Goal: Task Accomplishment & Management: Use online tool/utility

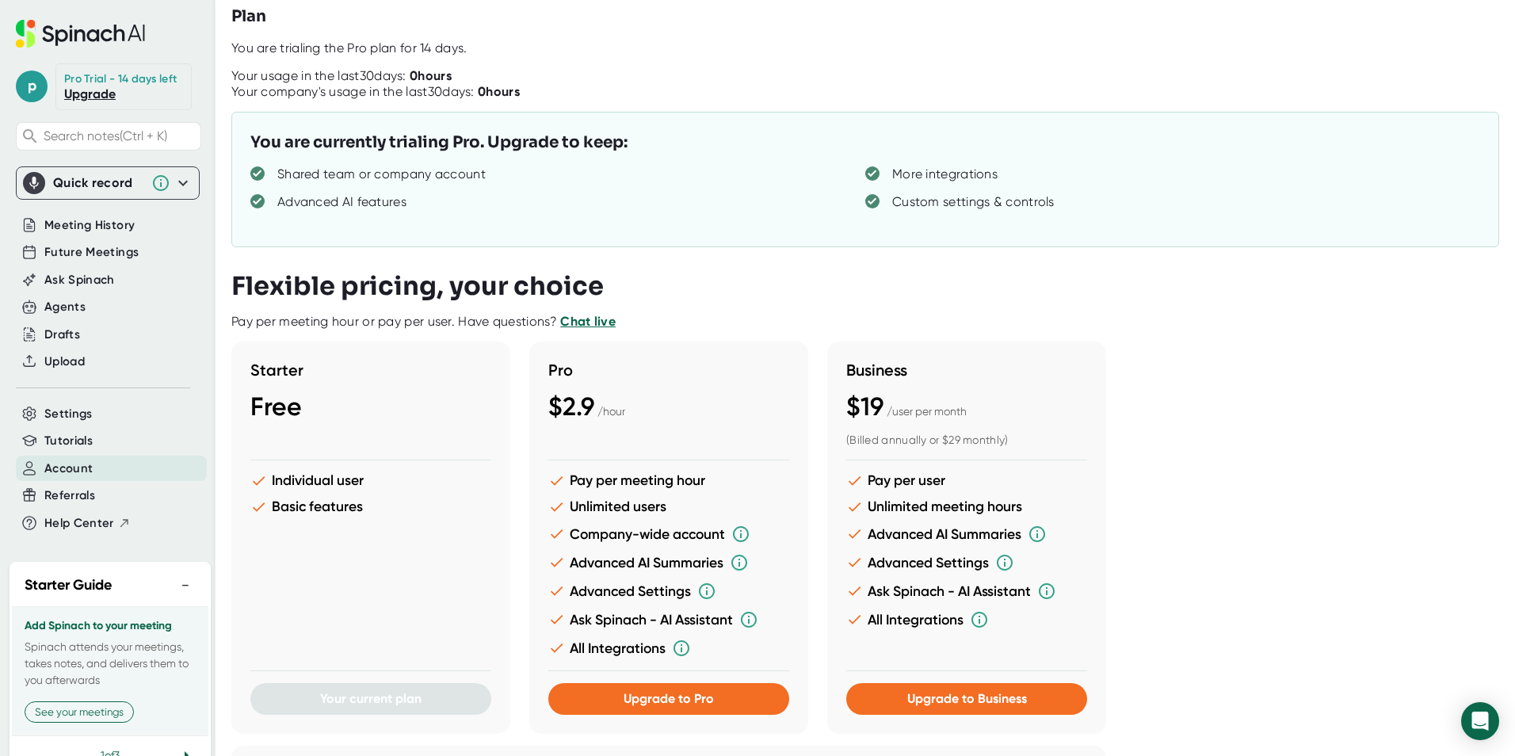
scroll to position [238, 0]
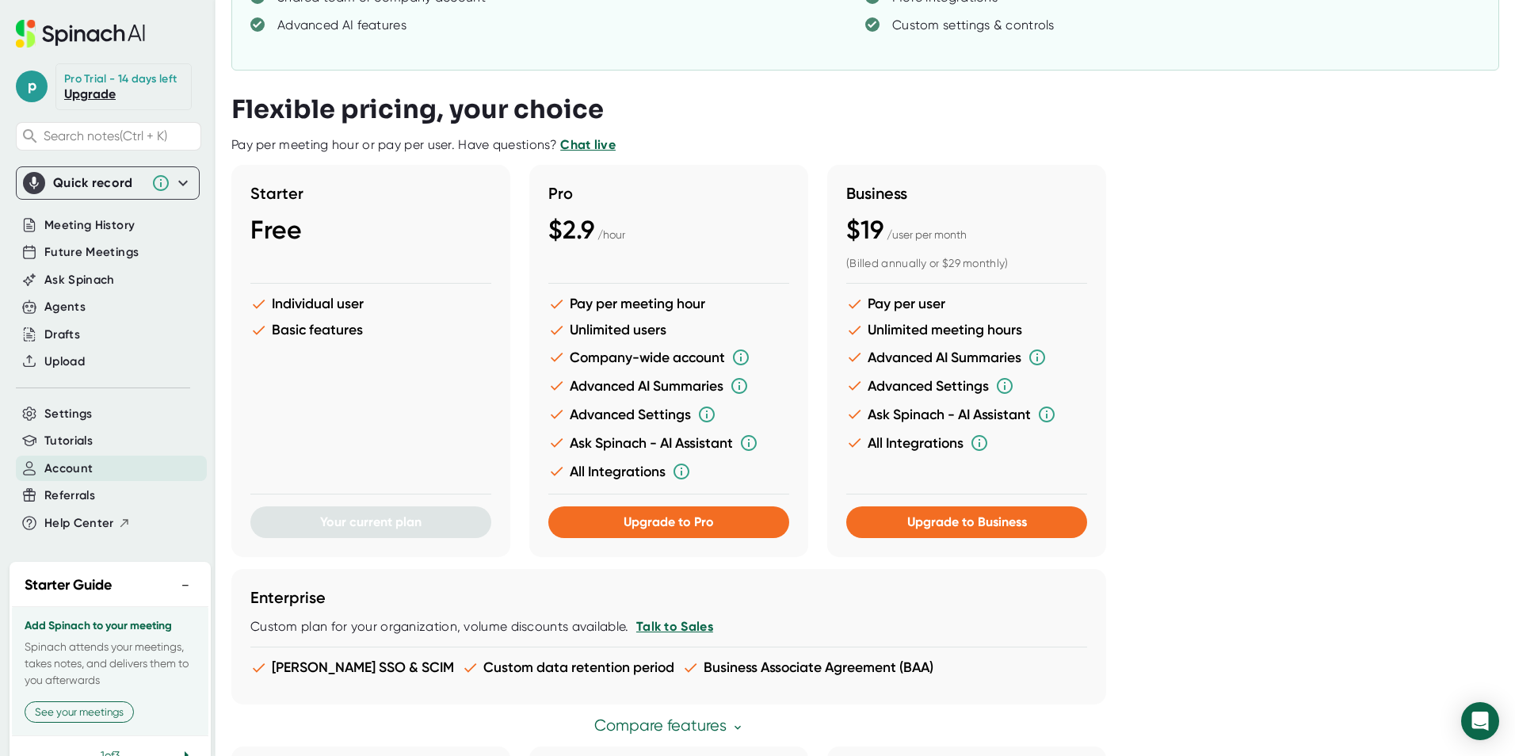
click at [1182, 240] on div "Starter Free Individual user Basic features Your current plan Pro $2.9 / hour P…" at bounding box center [860, 361] width 1258 height 392
drag, startPoint x: 1240, startPoint y: 252, endPoint x: 1212, endPoint y: 252, distance: 27.7
click at [1241, 313] on div "Starter Free Individual user Basic features Your current plan Pro $2.9 / hour P…" at bounding box center [860, 361] width 1258 height 392
click at [85, 288] on span "Ask Spinach" at bounding box center [79, 280] width 71 height 18
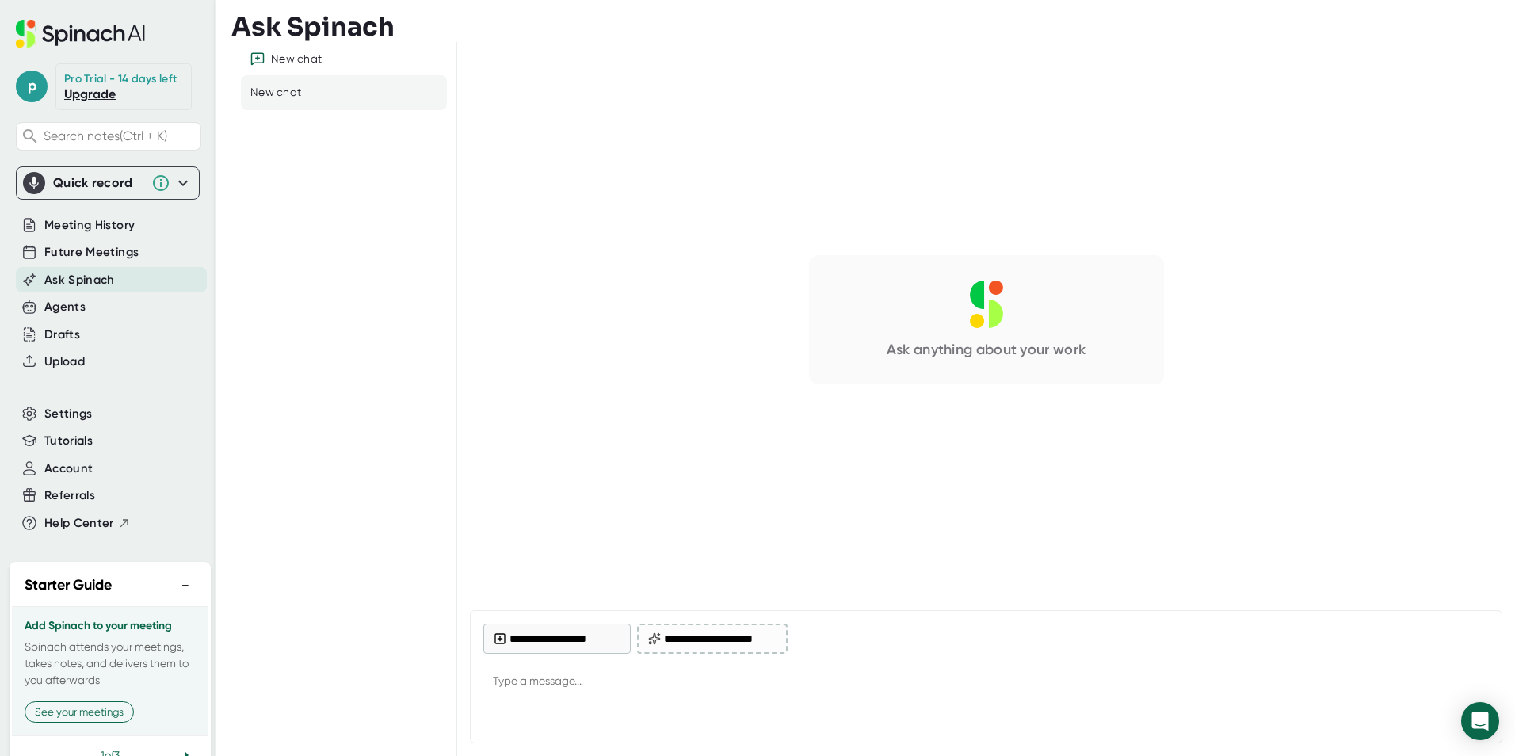
click at [70, 101] on link "Upgrade" at bounding box center [90, 93] width 52 height 15
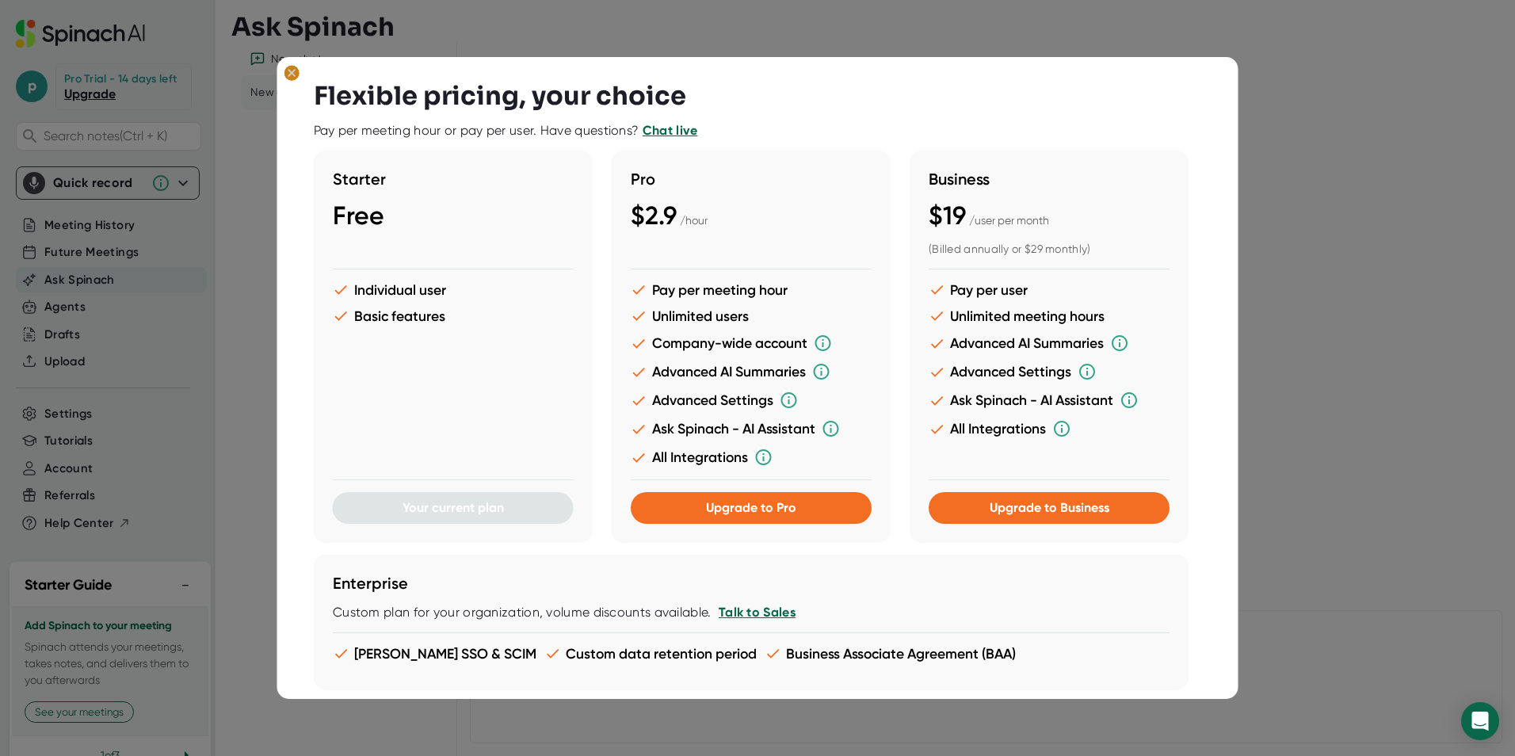
click at [296, 72] on ellipse at bounding box center [291, 73] width 15 height 16
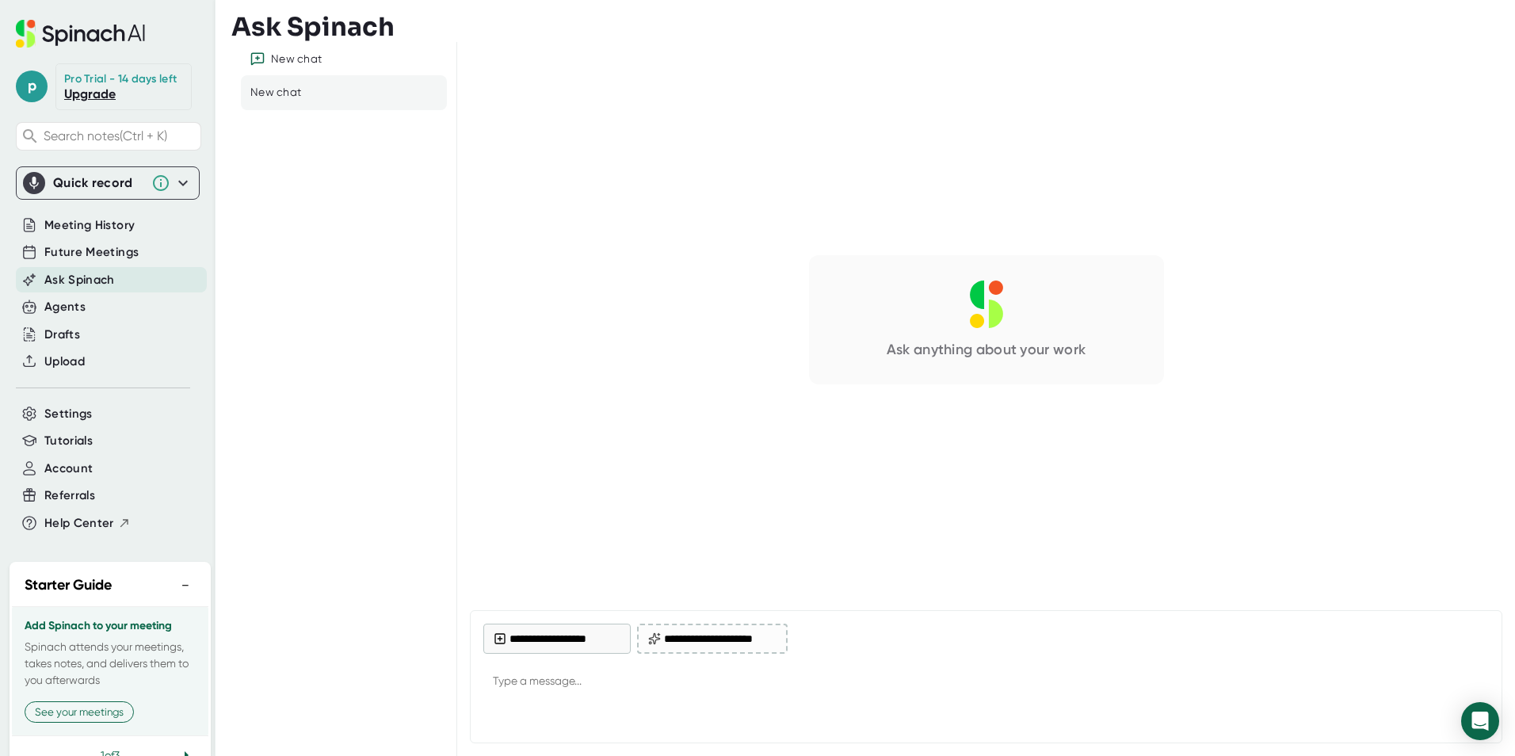
type textarea "x"
click at [121, 258] on span "Future Meetings" at bounding box center [91, 252] width 94 height 18
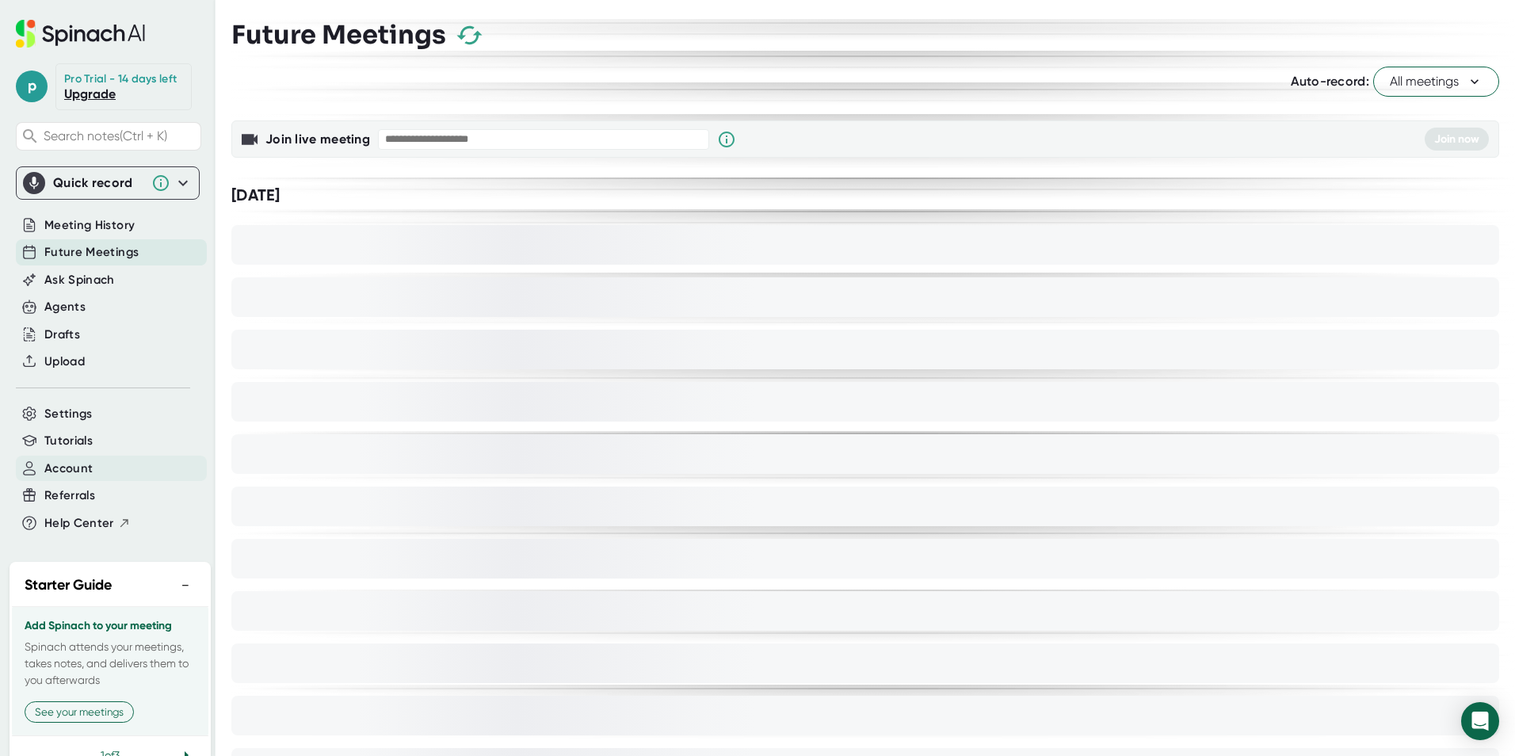
click at [68, 478] on span "Account" at bounding box center [68, 469] width 48 height 18
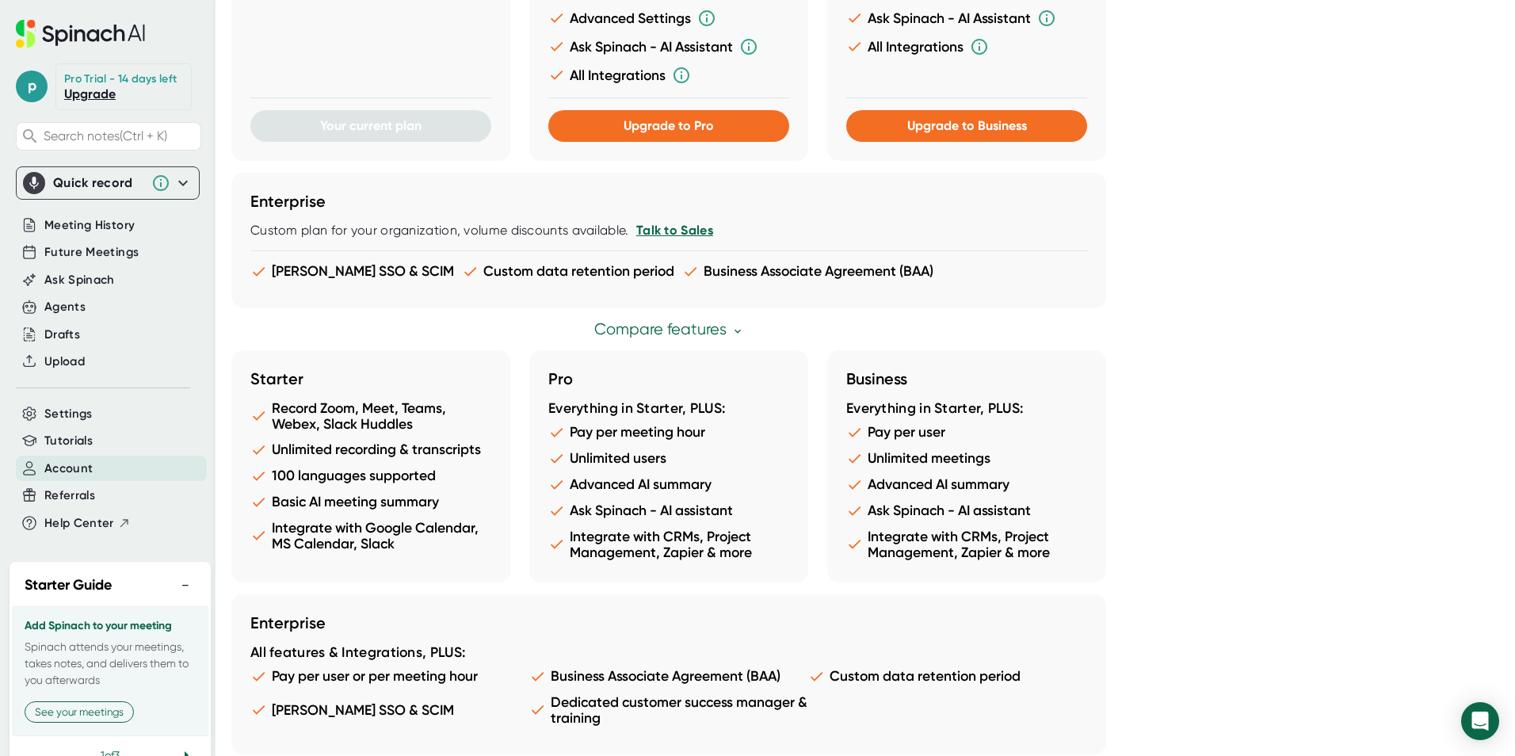
scroll to position [723, 0]
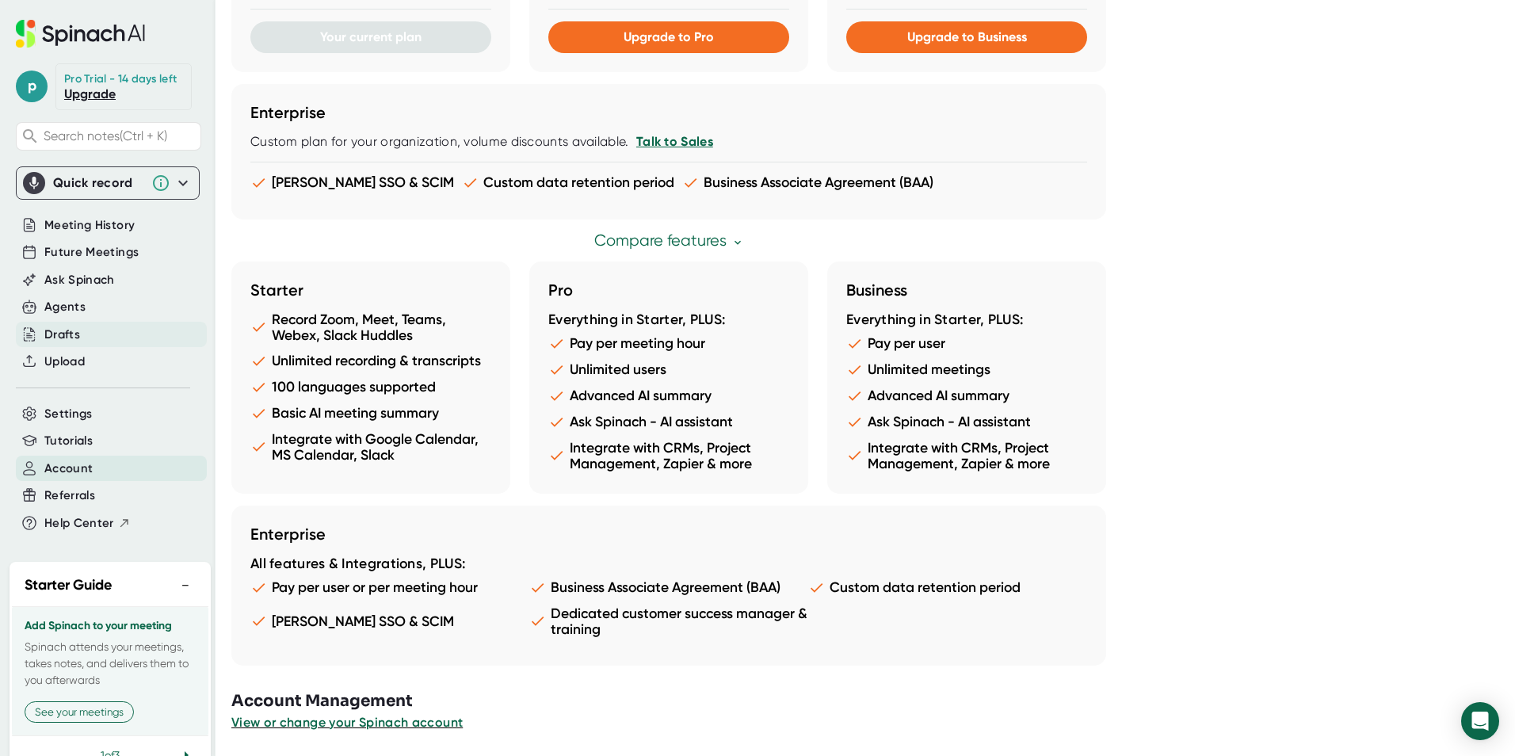
click at [54, 344] on div "Drafts" at bounding box center [62, 335] width 36 height 18
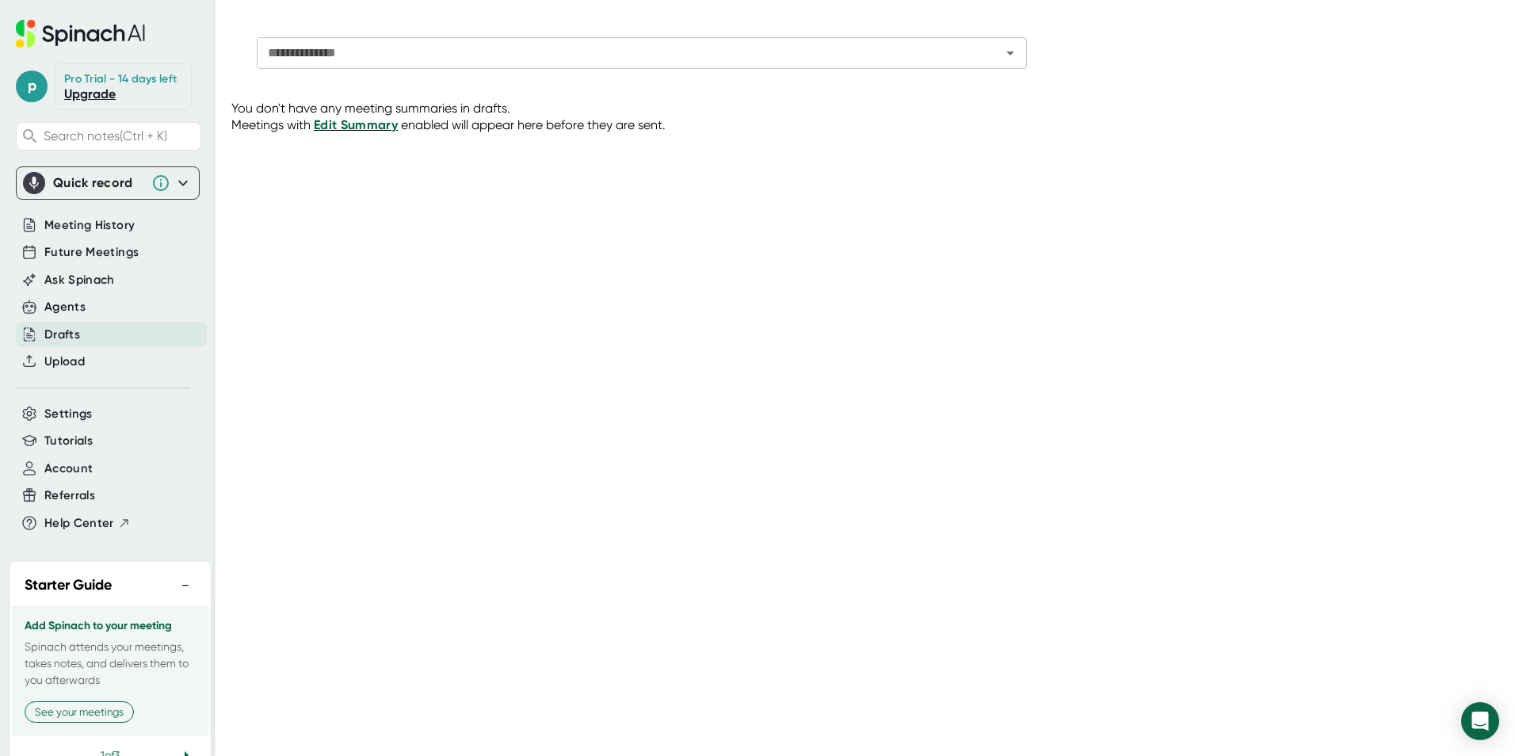
click at [352, 124] on span "Edit Summary" at bounding box center [356, 124] width 84 height 15
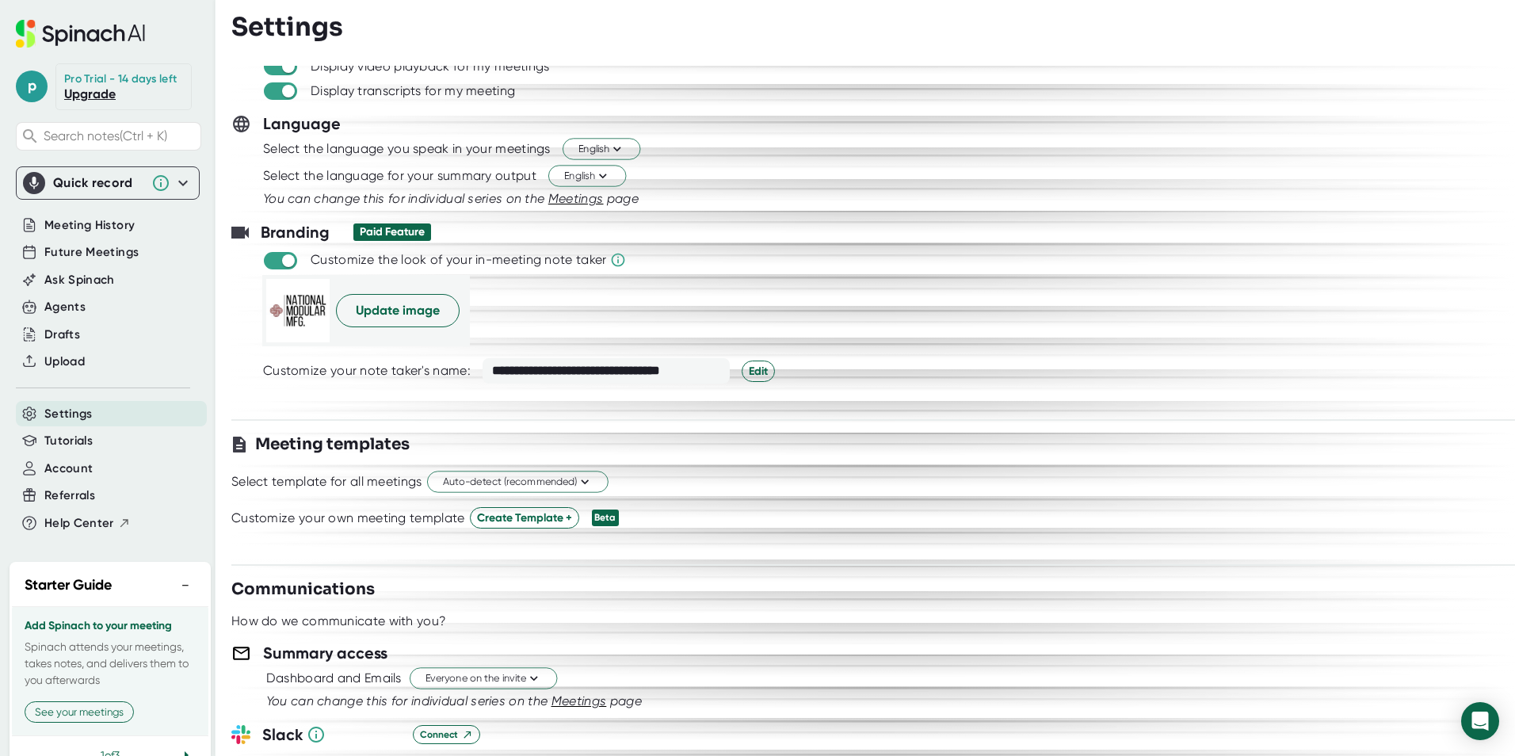
scroll to position [158, 0]
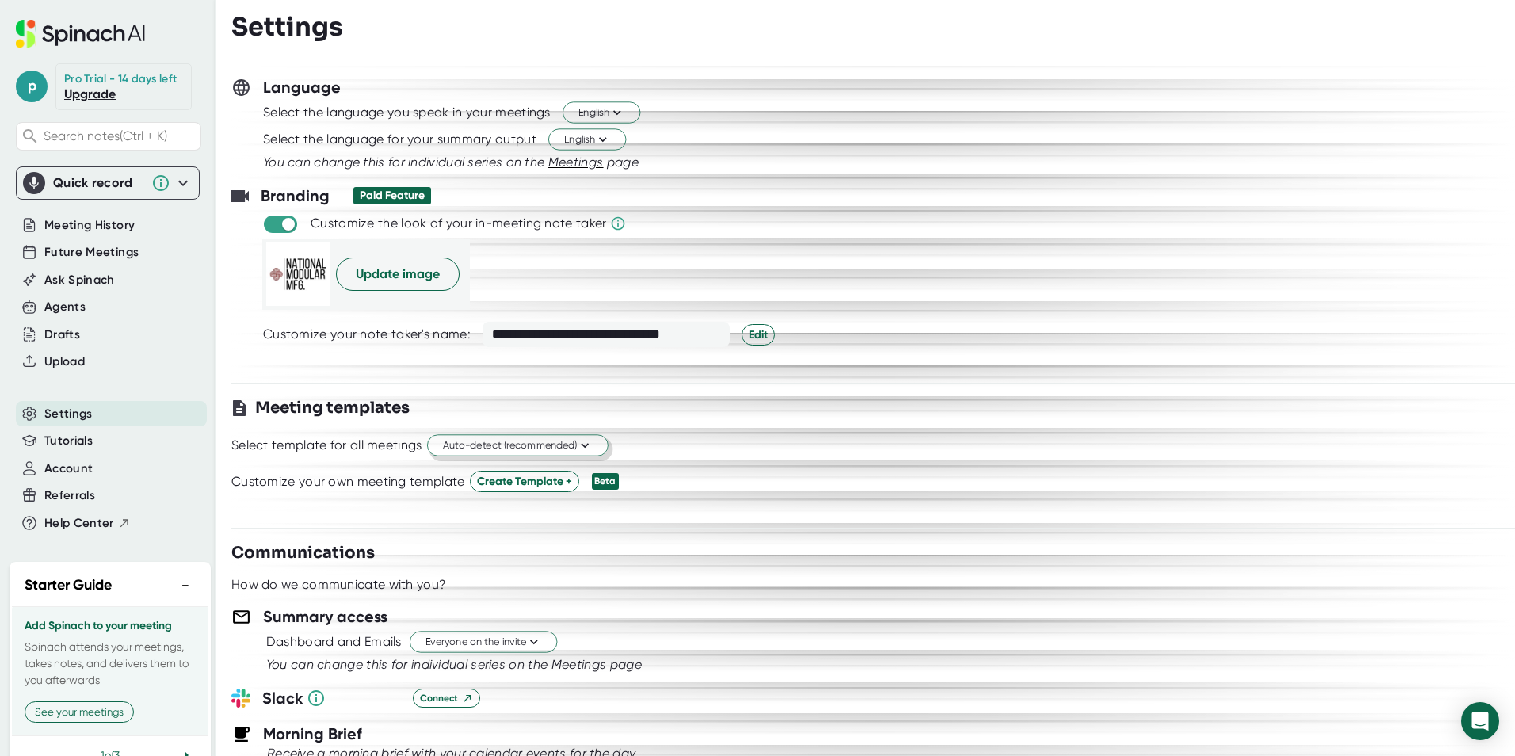
click at [502, 452] on span "Auto-detect (recommended)" at bounding box center [518, 445] width 150 height 15
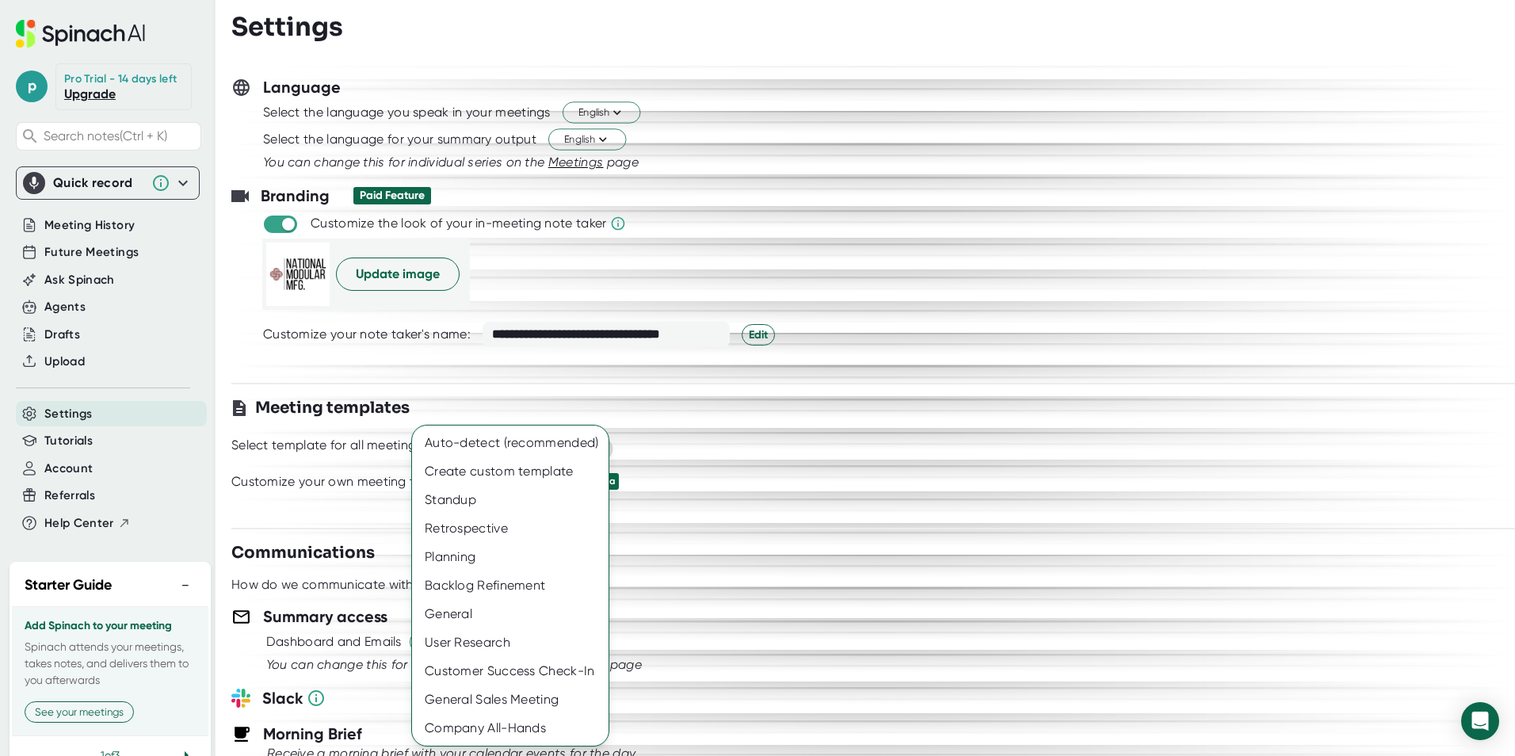
click at [502, 452] on div "Auto-detect (recommended)" at bounding box center [510, 443] width 197 height 29
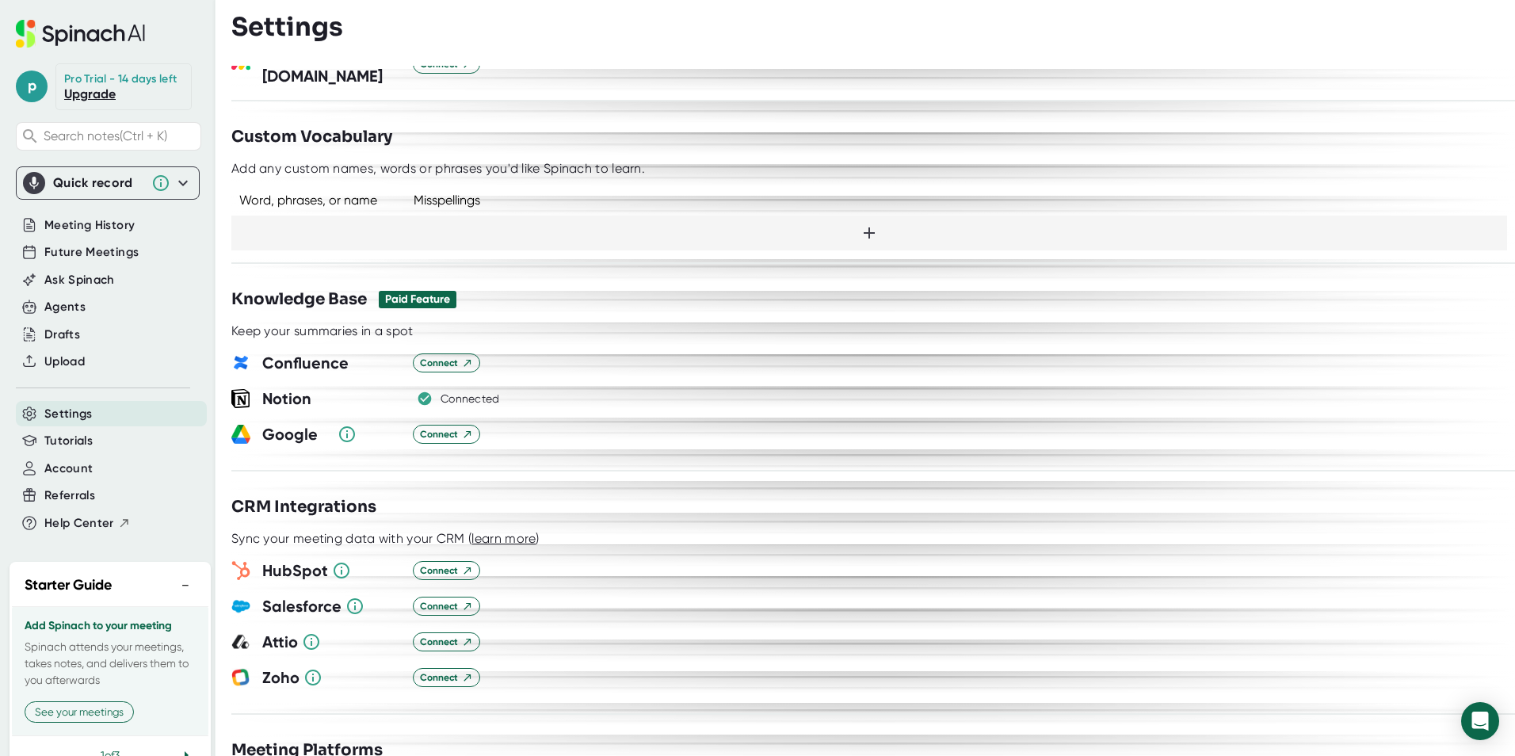
scroll to position [1347, 0]
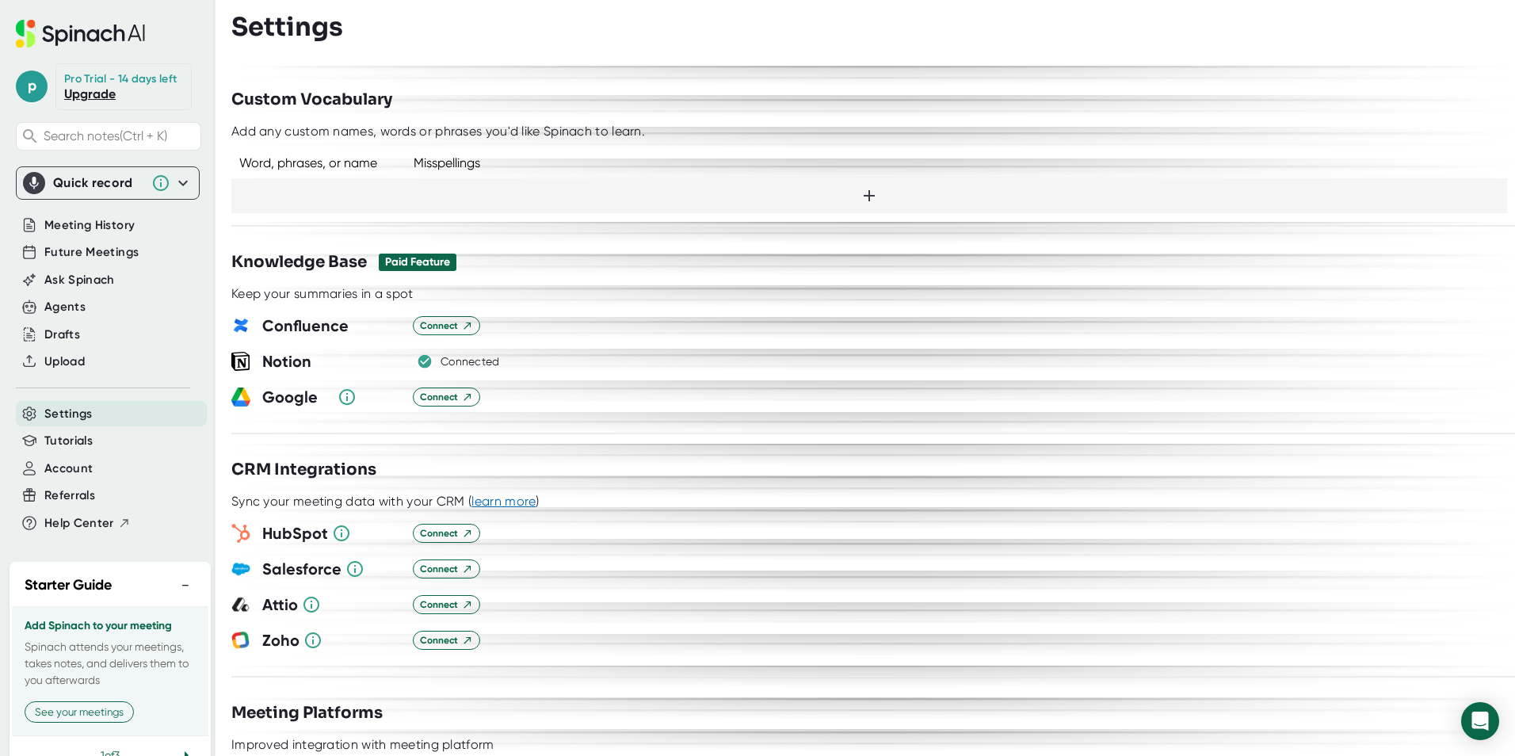
click at [507, 494] on span "learn more" at bounding box center [503, 501] width 64 height 15
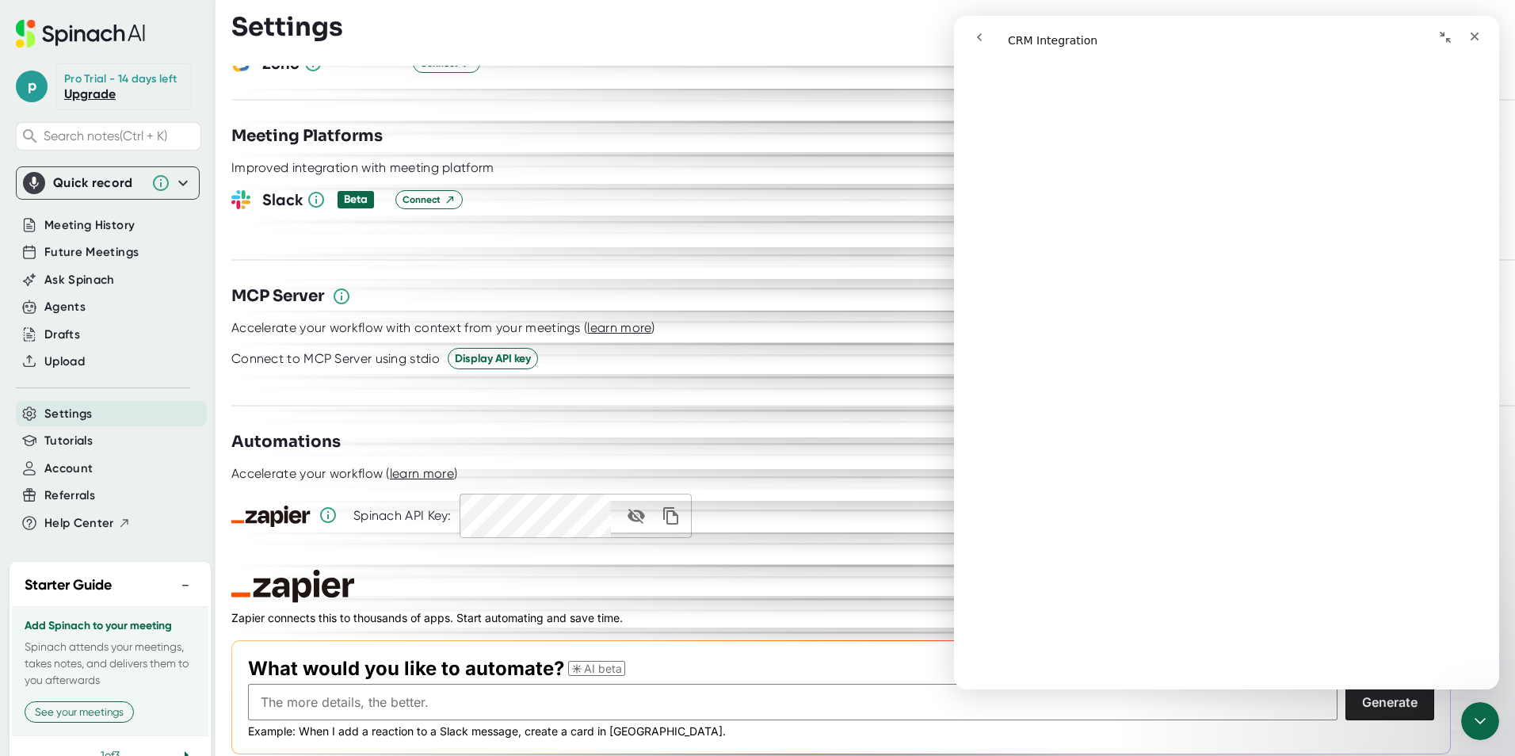
scroll to position [1930, 0]
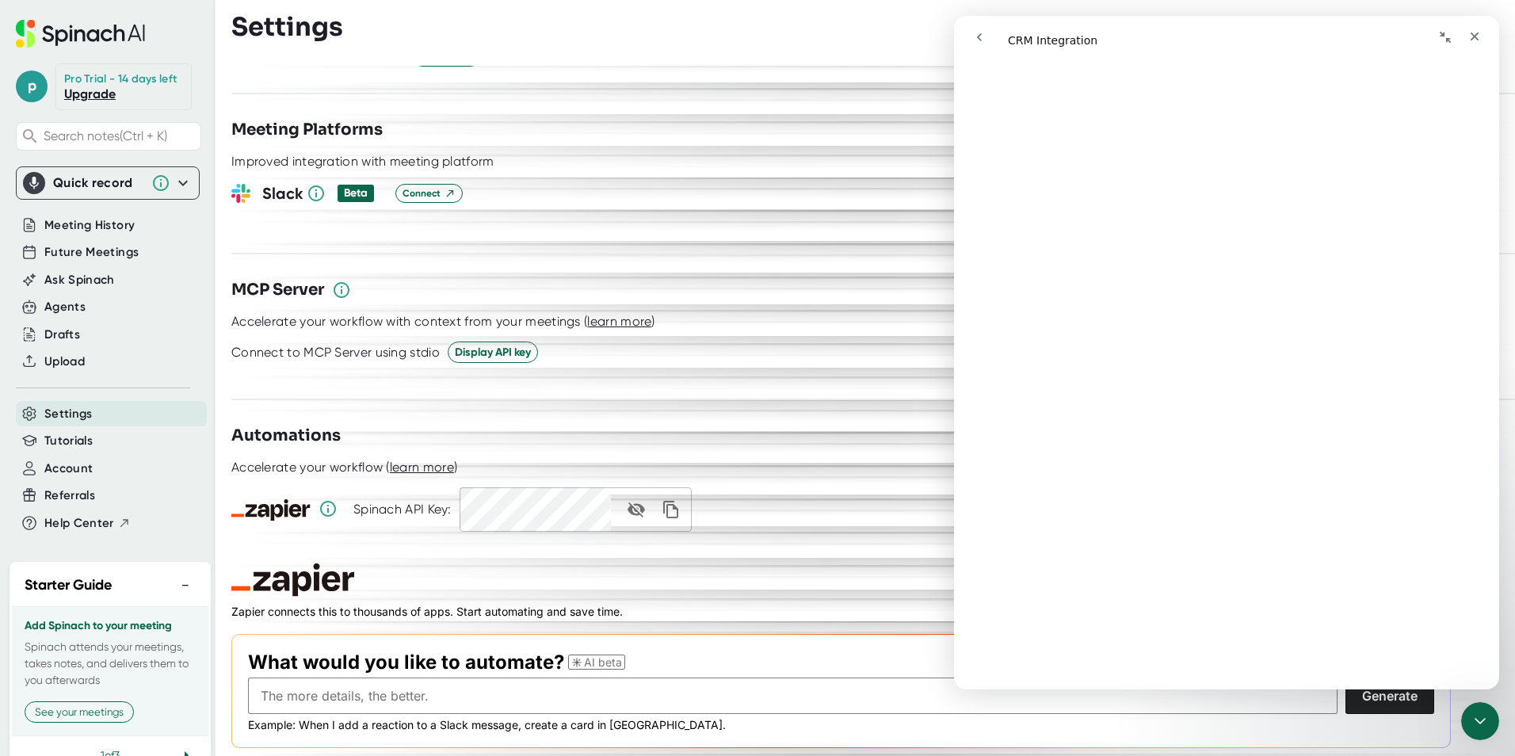
click at [523, 536] on div "**********" at bounding box center [873, 411] width 1284 height 690
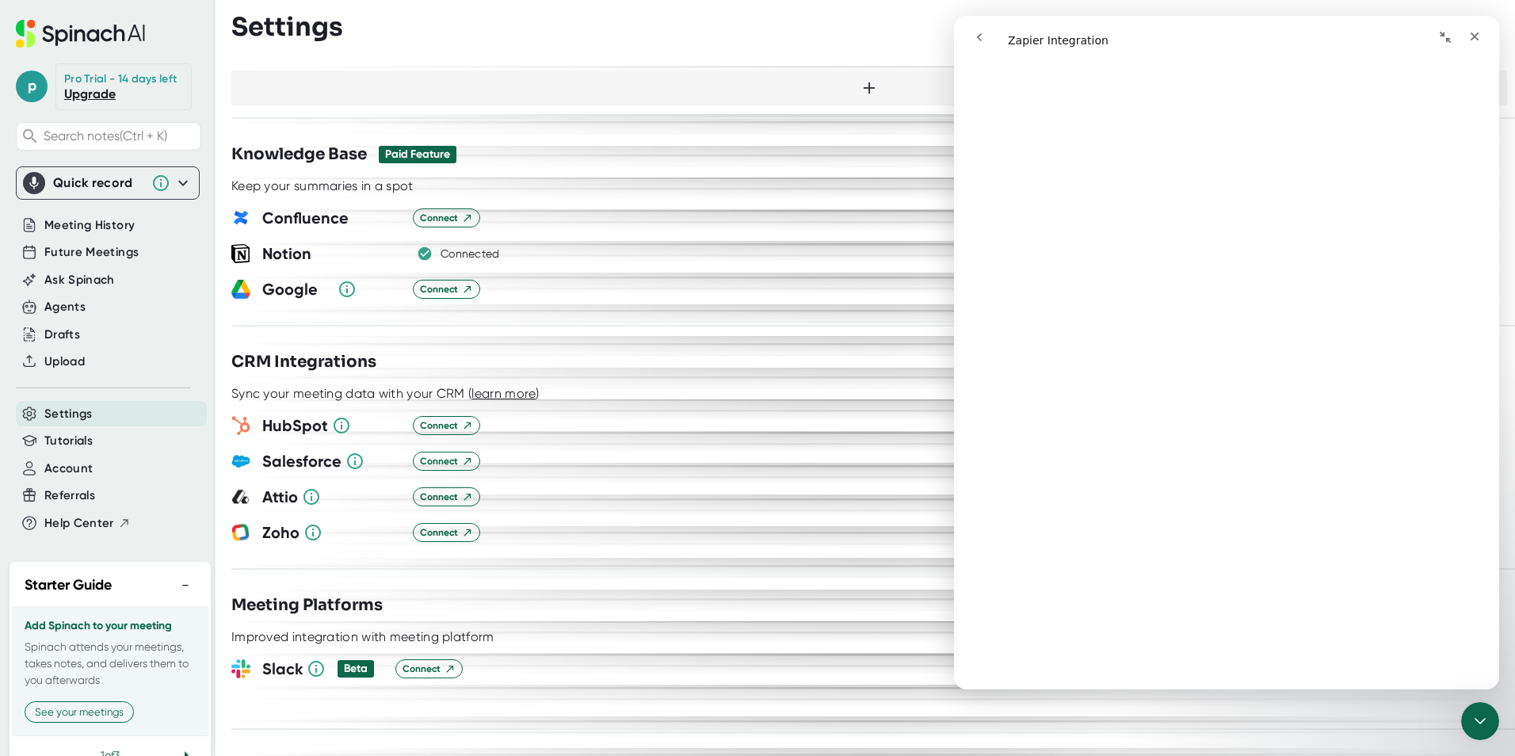
scroll to position [2499, 0]
click at [102, 101] on link "Upgrade" at bounding box center [90, 93] width 52 height 15
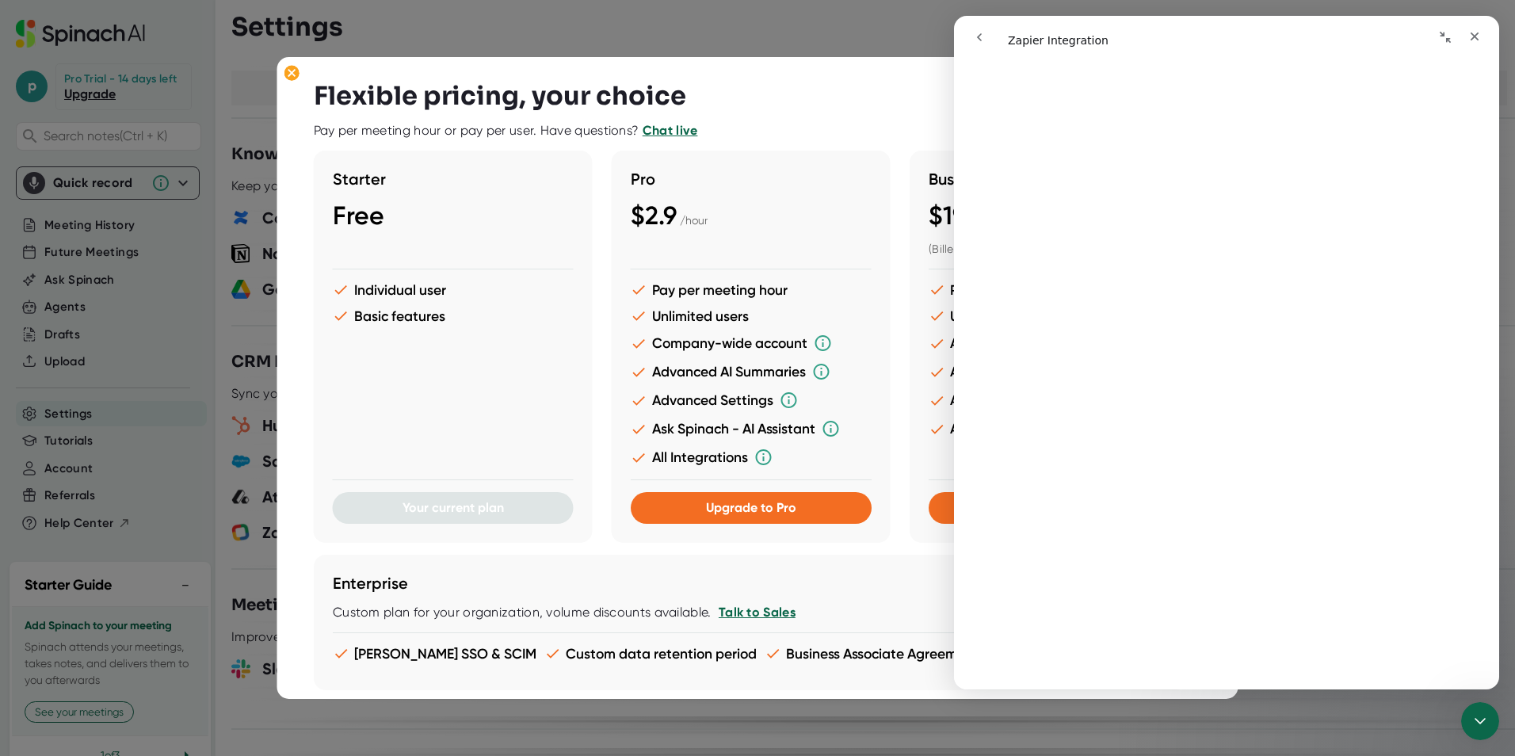
click at [749, 101] on div "Flexible pricing, your choice Pay per meeting hour or pay per user. Have questi…" at bounding box center [758, 614] width 888 height 1067
click at [1452, 38] on button "Collapse window" at bounding box center [1445, 37] width 30 height 30
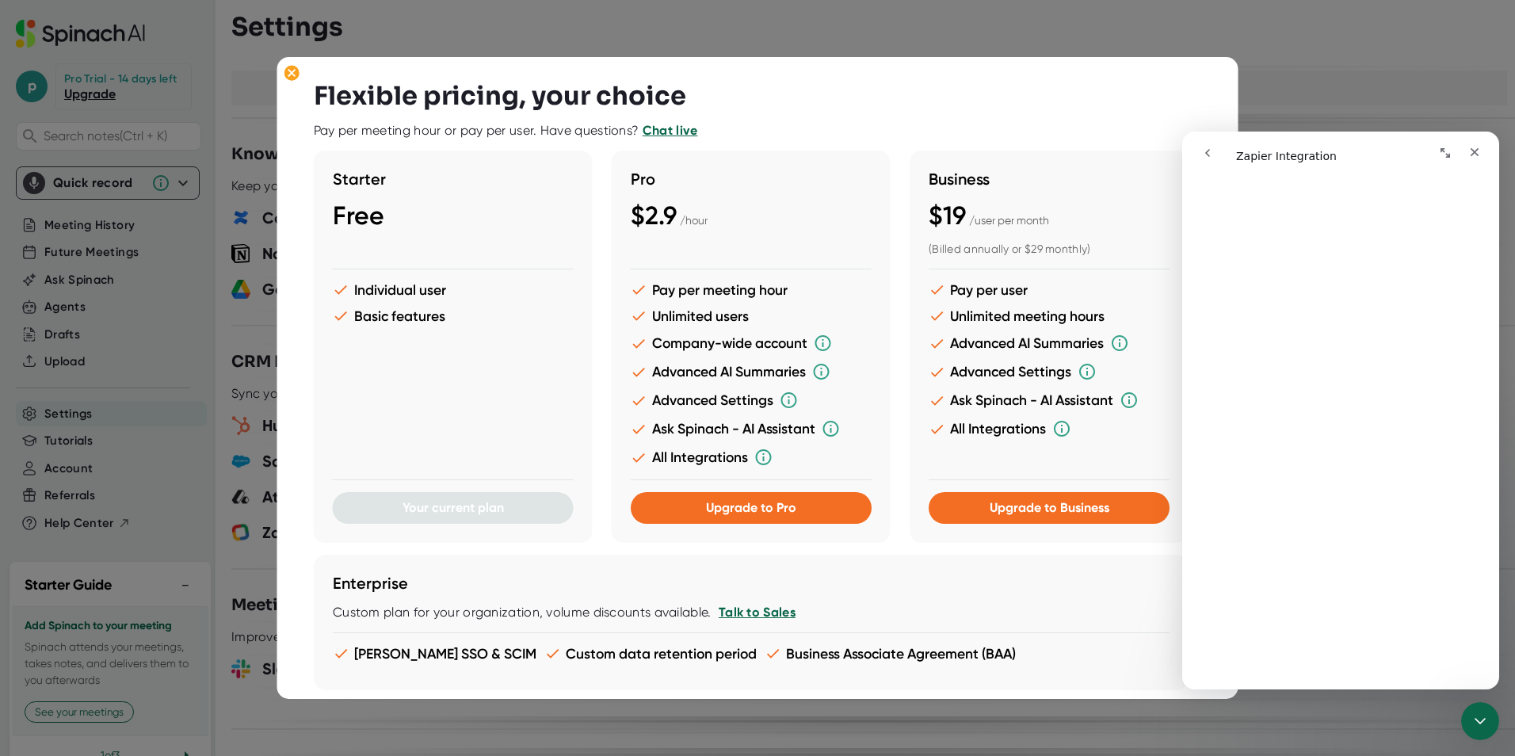
scroll to position [2498, 0]
click at [709, 12] on div at bounding box center [757, 378] width 1515 height 756
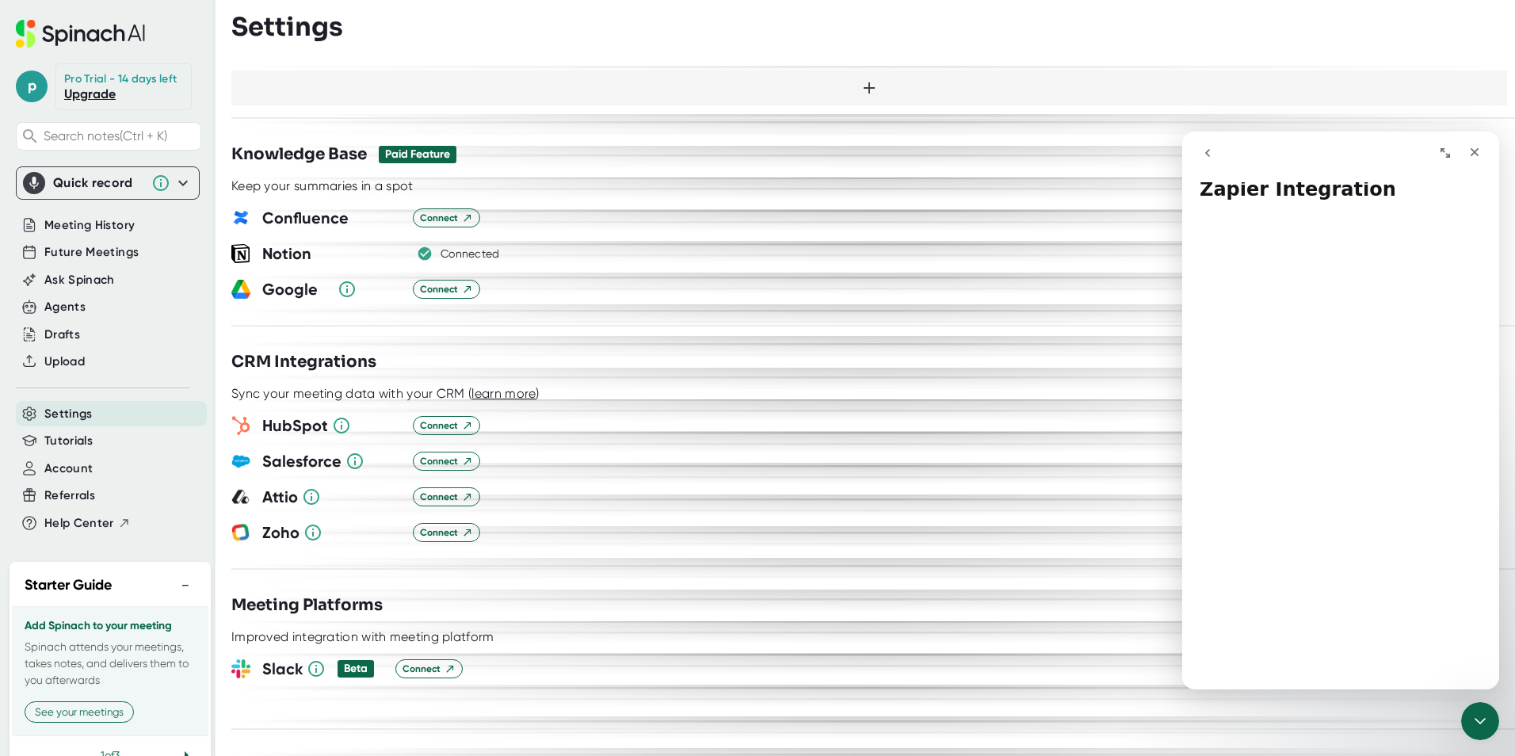
scroll to position [0, 0]
click at [92, 235] on span "Meeting History" at bounding box center [89, 225] width 90 height 18
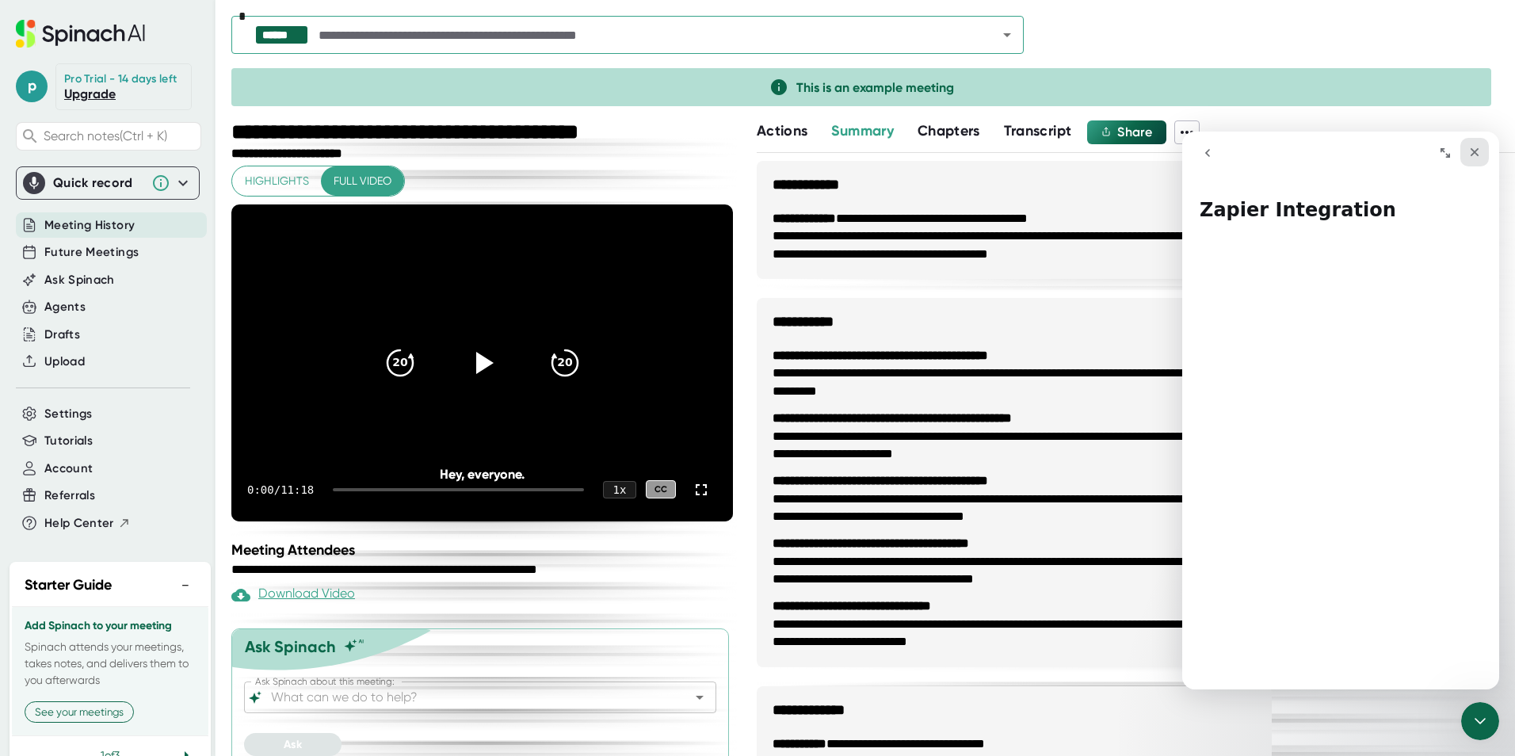
click at [1470, 154] on icon "Close" at bounding box center [1474, 152] width 13 height 13
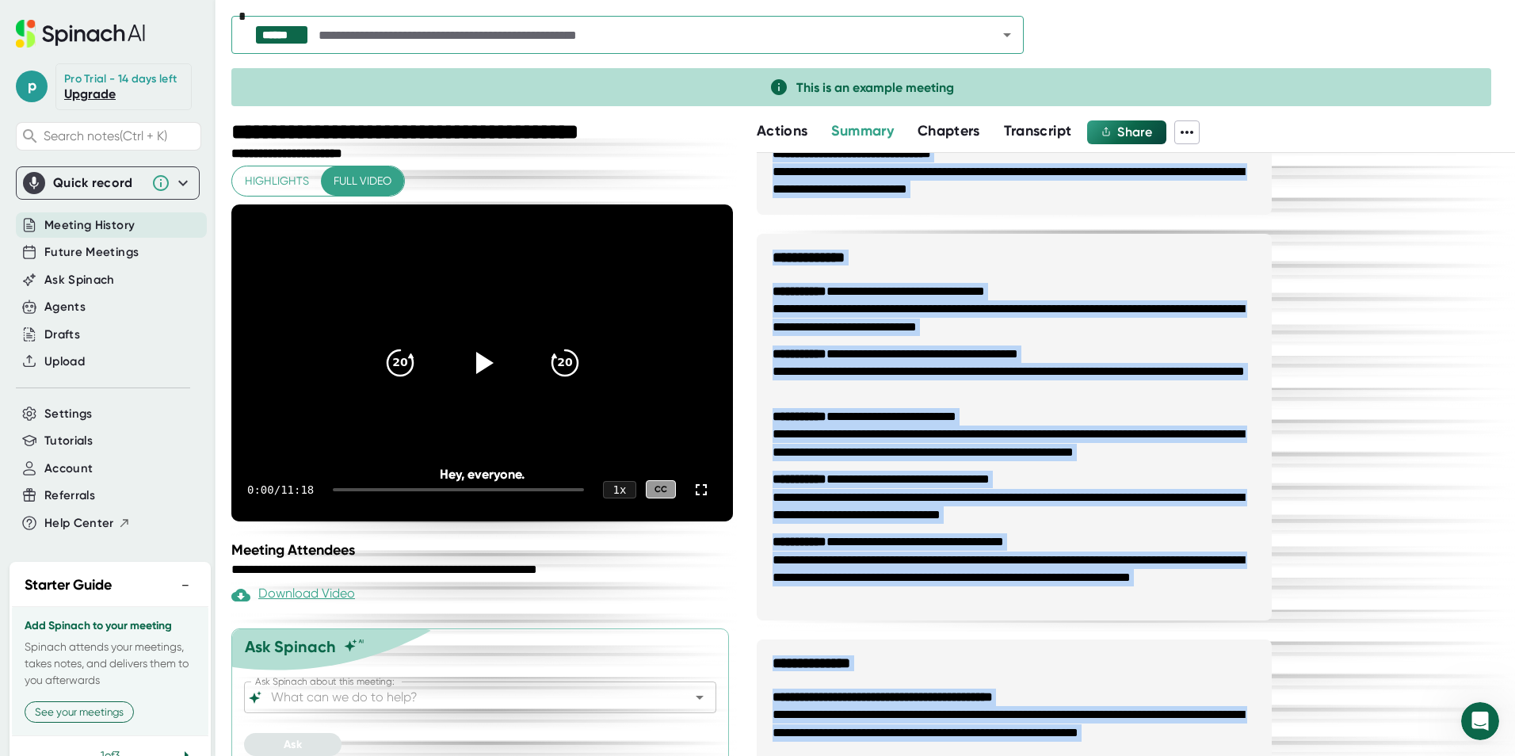
scroll to position [814, 0]
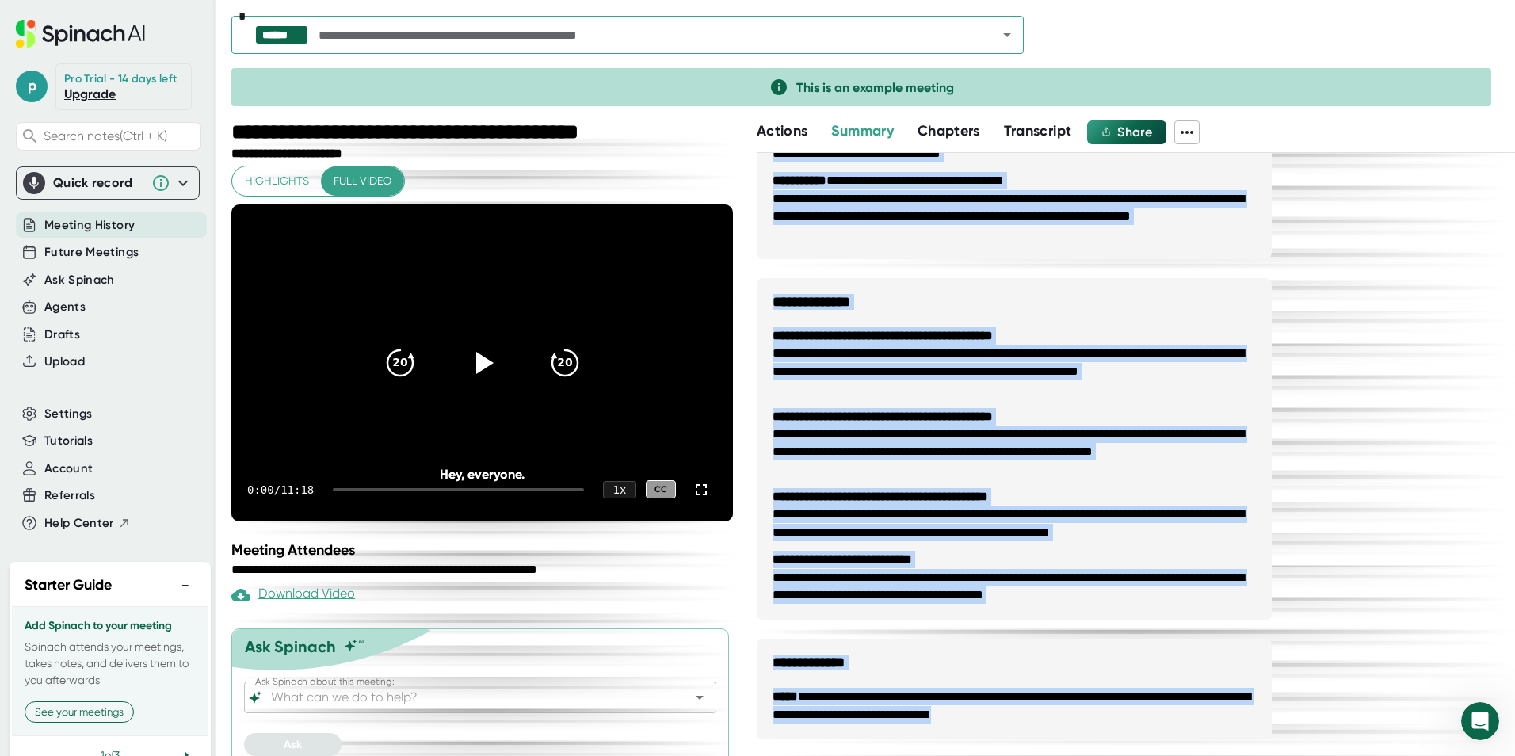
drag, startPoint x: 772, startPoint y: 183, endPoint x: 1099, endPoint y: 766, distance: 668.7
click at [1099, 755] on html "**********" at bounding box center [757, 378] width 1515 height 756
copy div "**********"
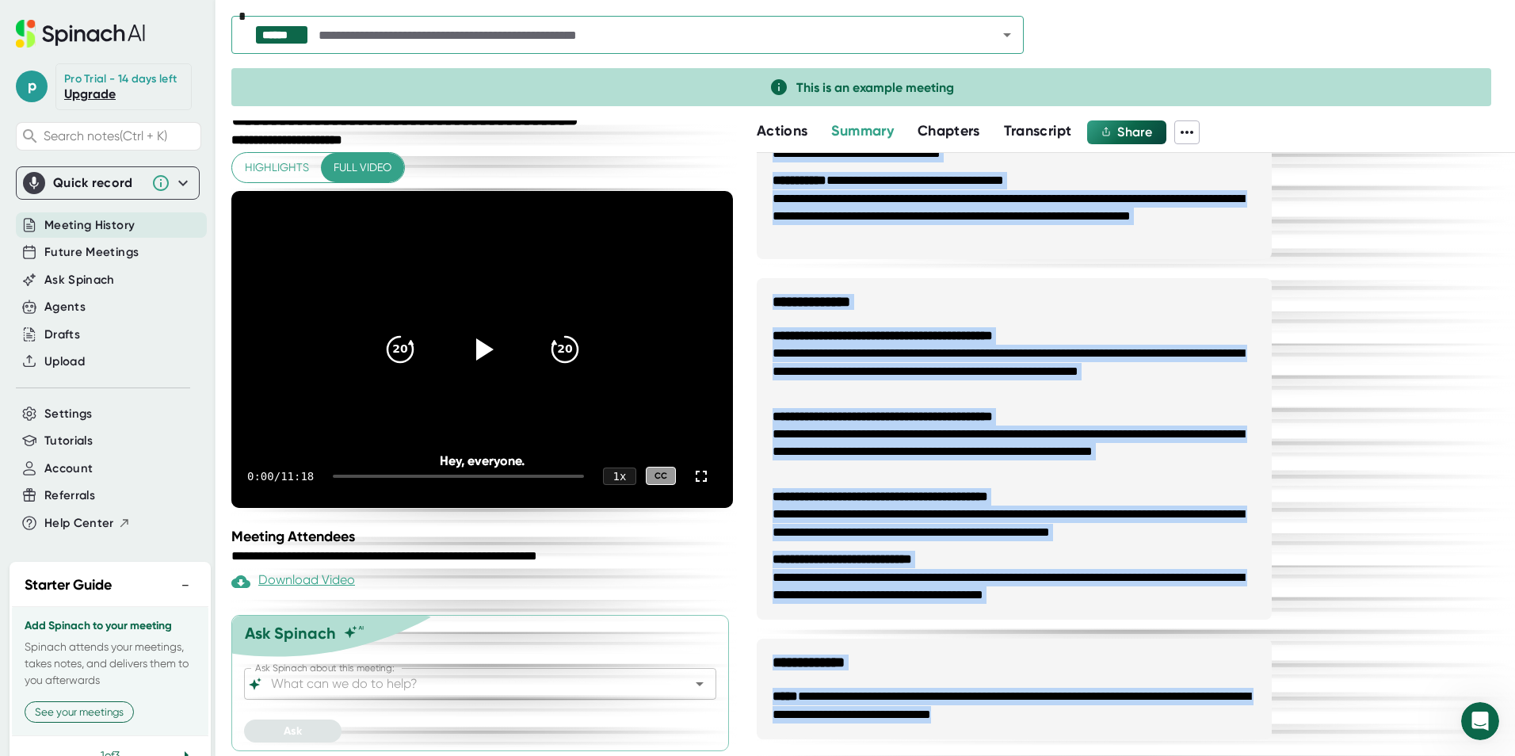
scroll to position [17, 0]
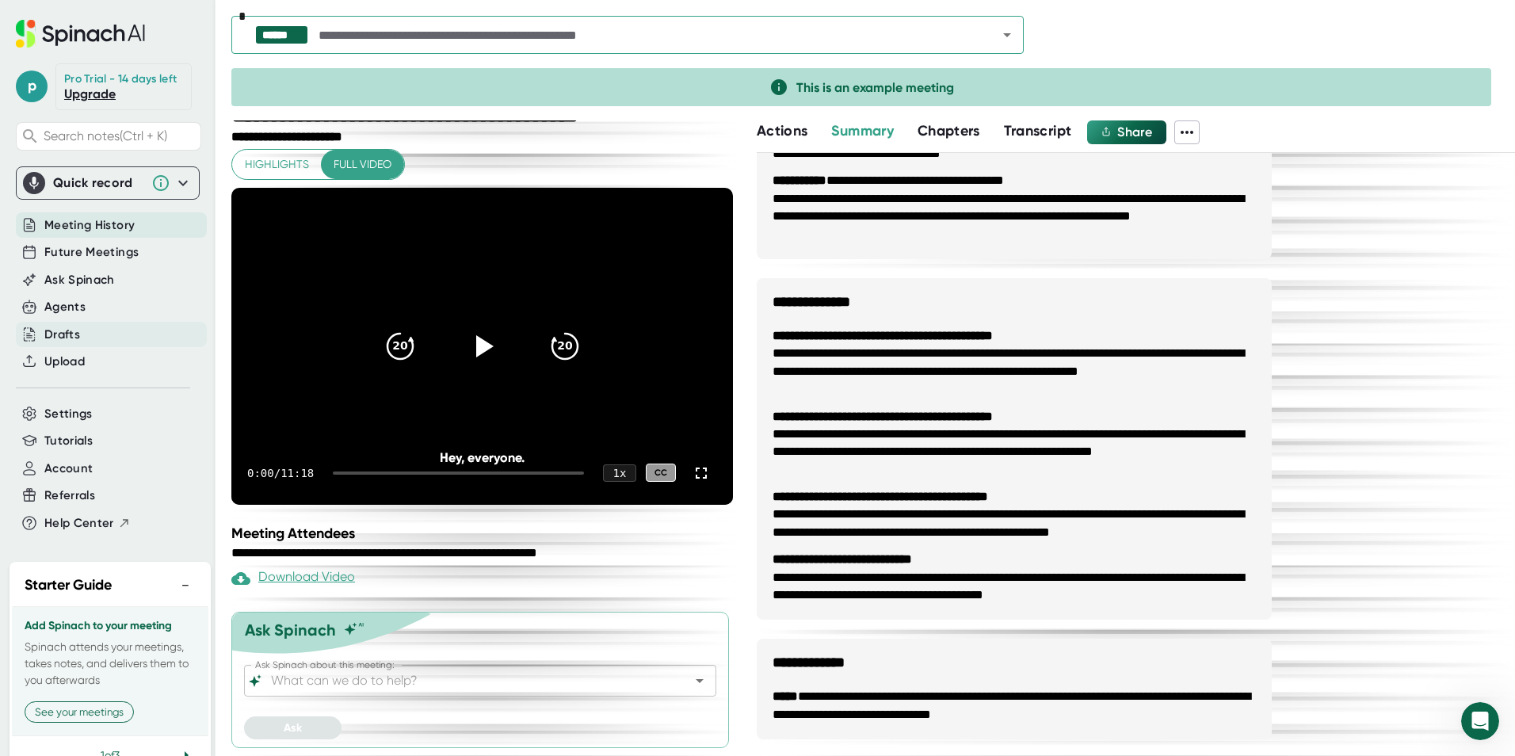
click at [84, 348] on div "Drafts" at bounding box center [111, 335] width 191 height 26
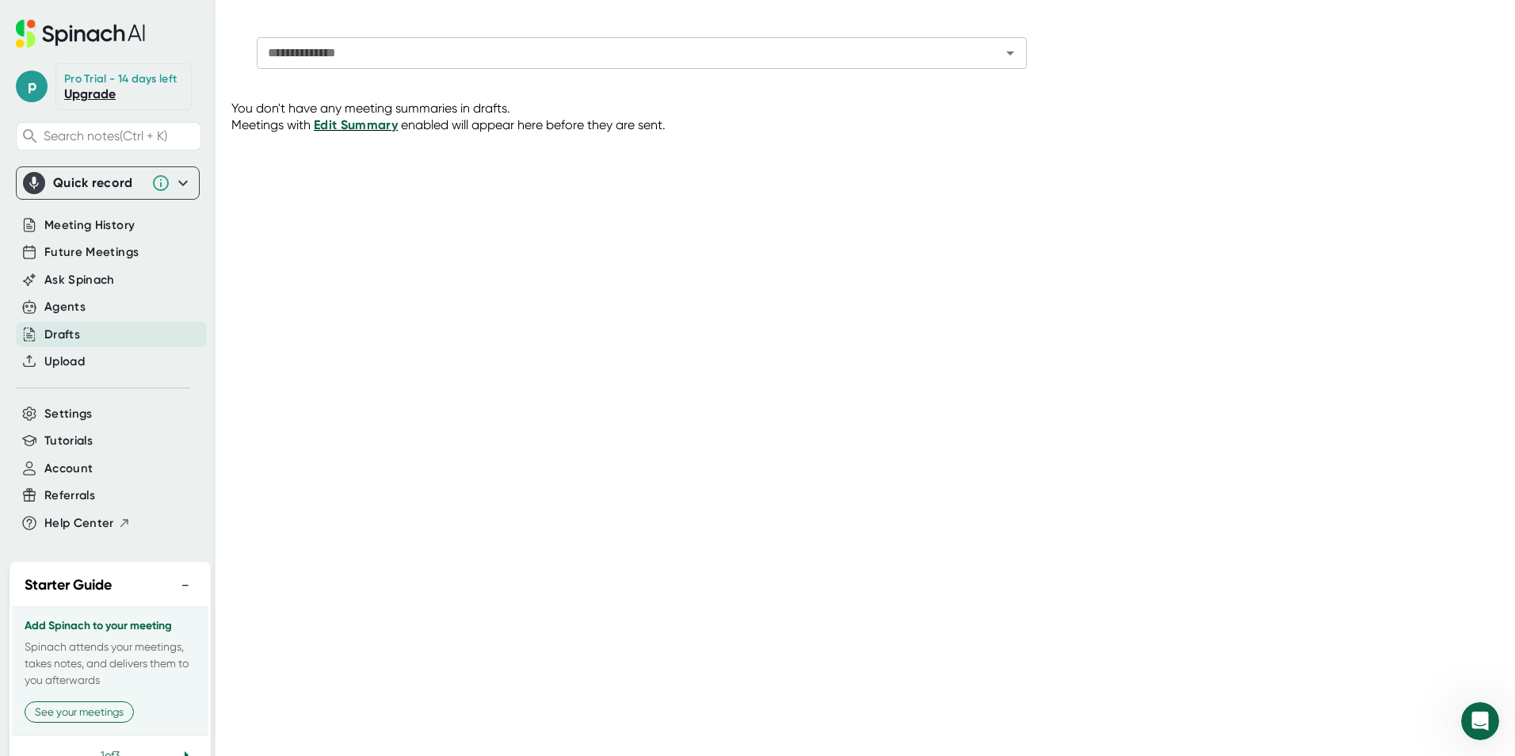
click at [336, 126] on span "Edit Summary" at bounding box center [356, 124] width 84 height 15
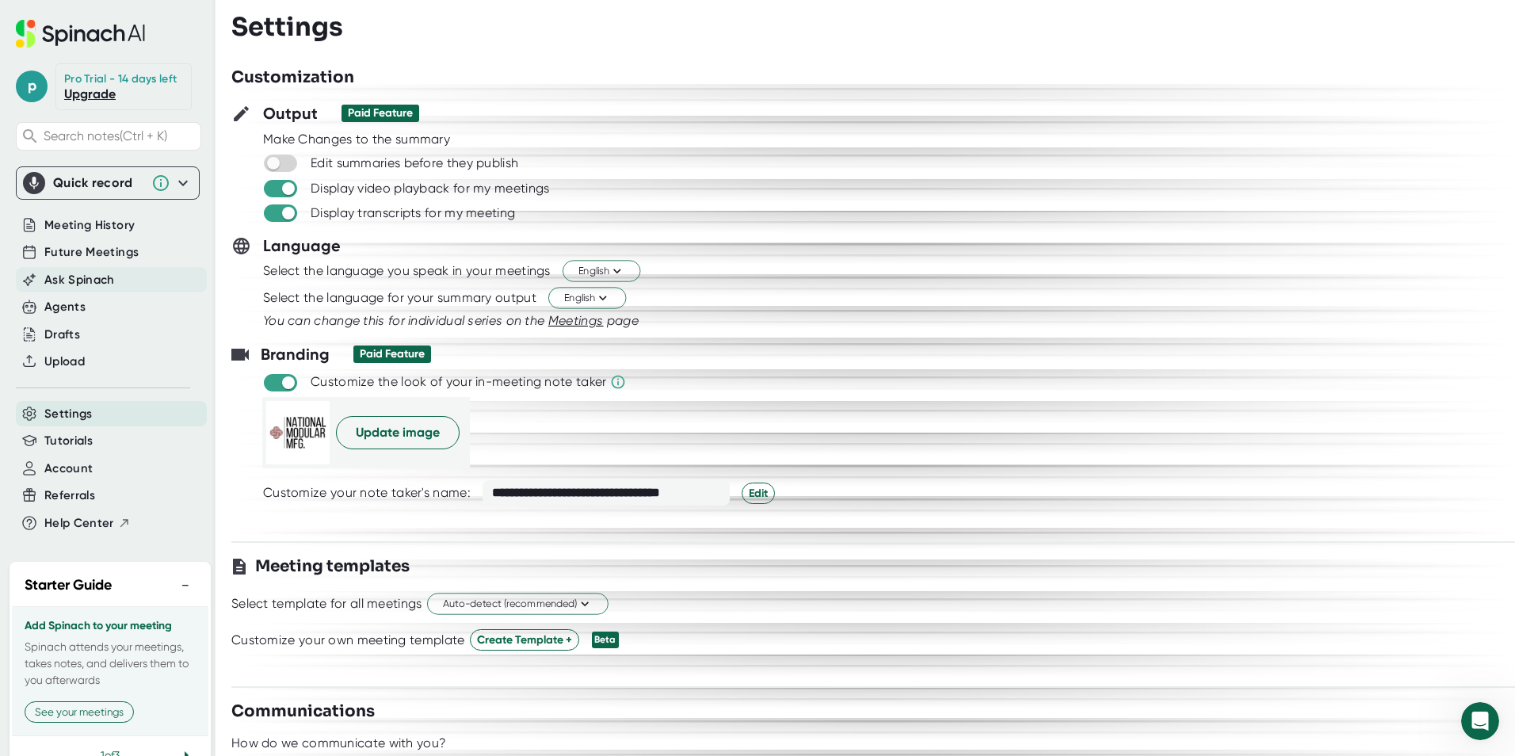
click at [74, 289] on span "Ask Spinach" at bounding box center [79, 280] width 71 height 18
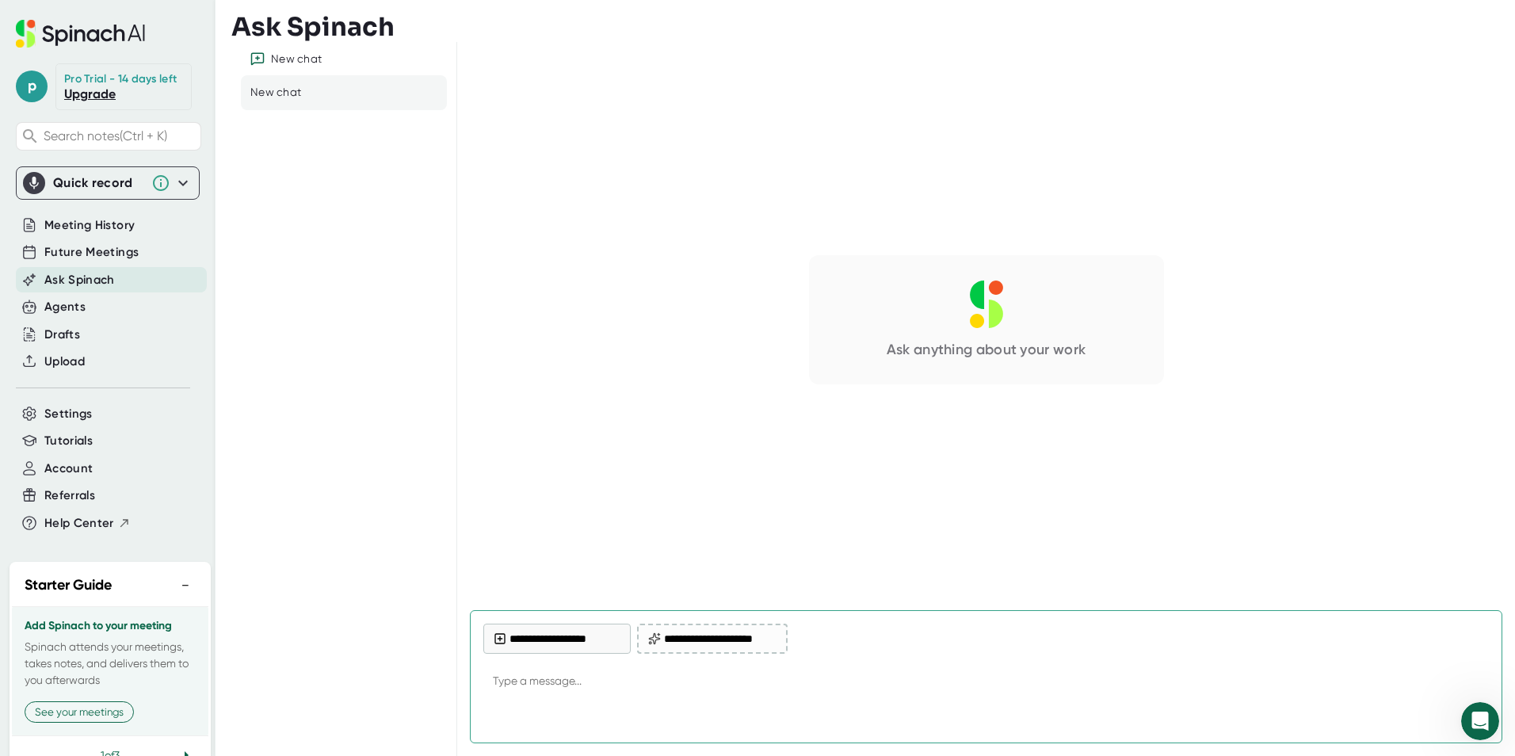
click at [647, 685] on textarea at bounding box center [986, 682] width 1006 height 38
click at [580, 646] on button "**********" at bounding box center [556, 639] width 147 height 30
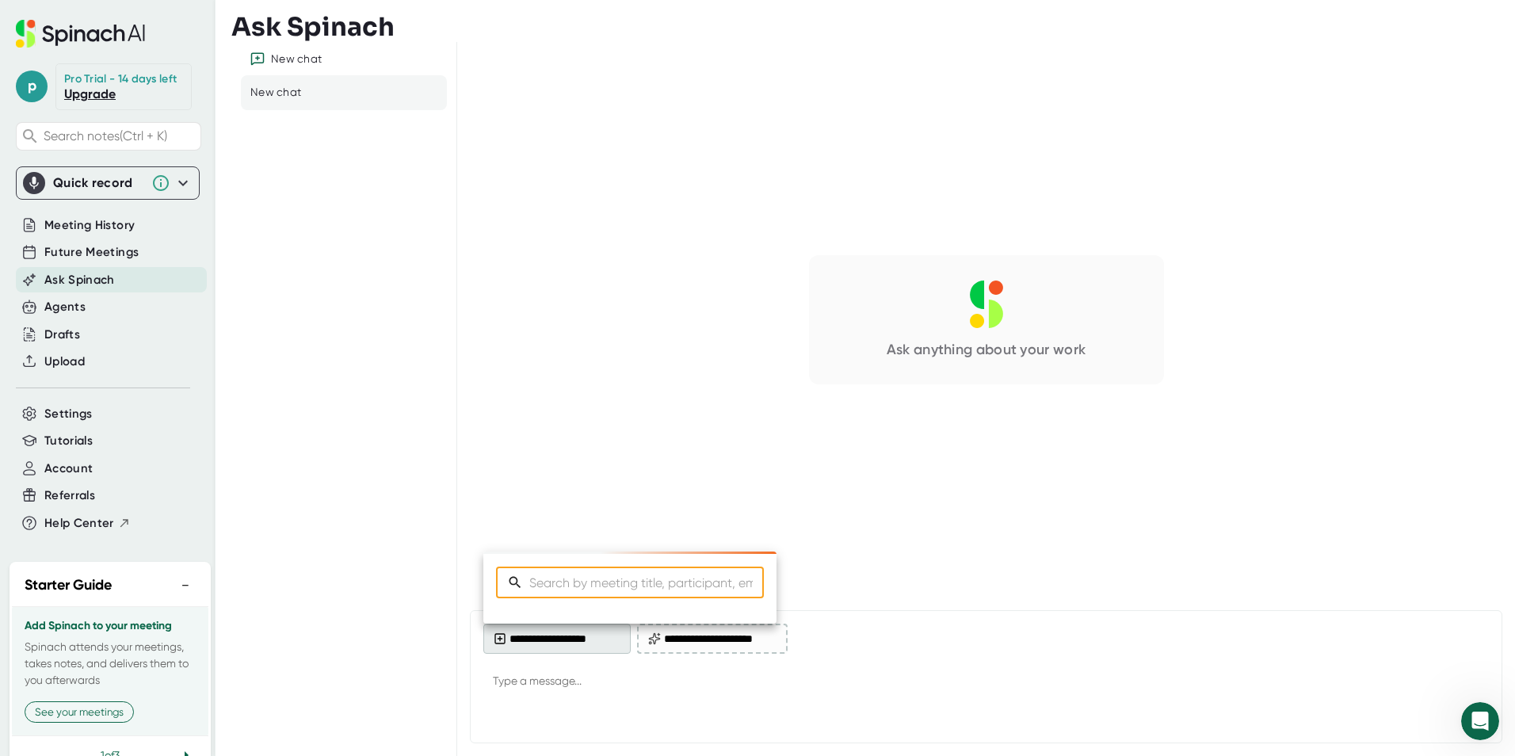
type textarea "x"
click at [566, 685] on div at bounding box center [757, 378] width 1515 height 756
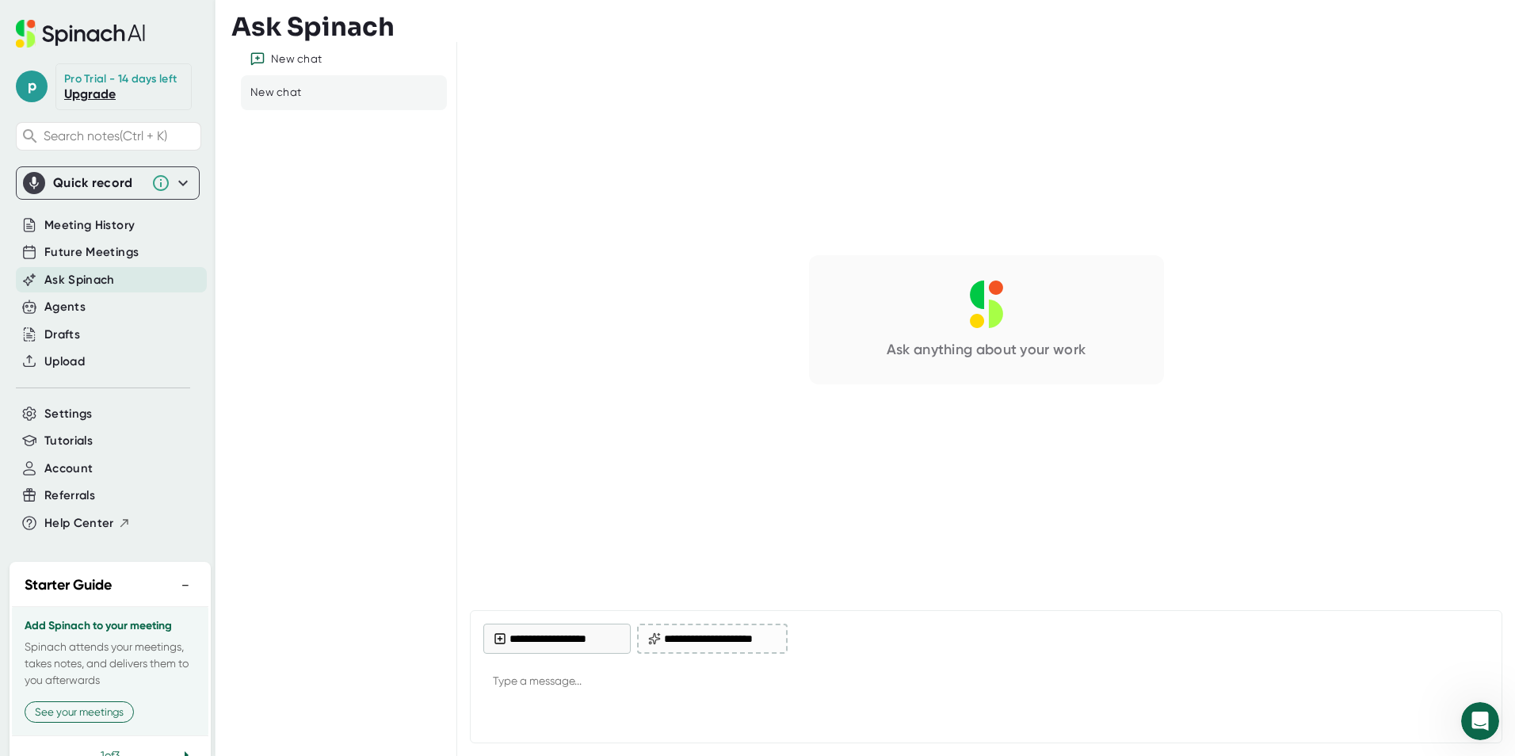
type textarea "x"
click at [561, 676] on textarea at bounding box center [986, 682] width 1006 height 38
paste textarea "Lor Ipsumdo: Sitam Consec: Adipis e seddoe tem Incidid Utlabo Etdo Magnaa Enima…"
type textarea "Lor Ipsumdo: Sitam Consec: Adipis e seddoe tem Incidid Utlabo Etdo Magnaa Enima…"
type textarea "x"
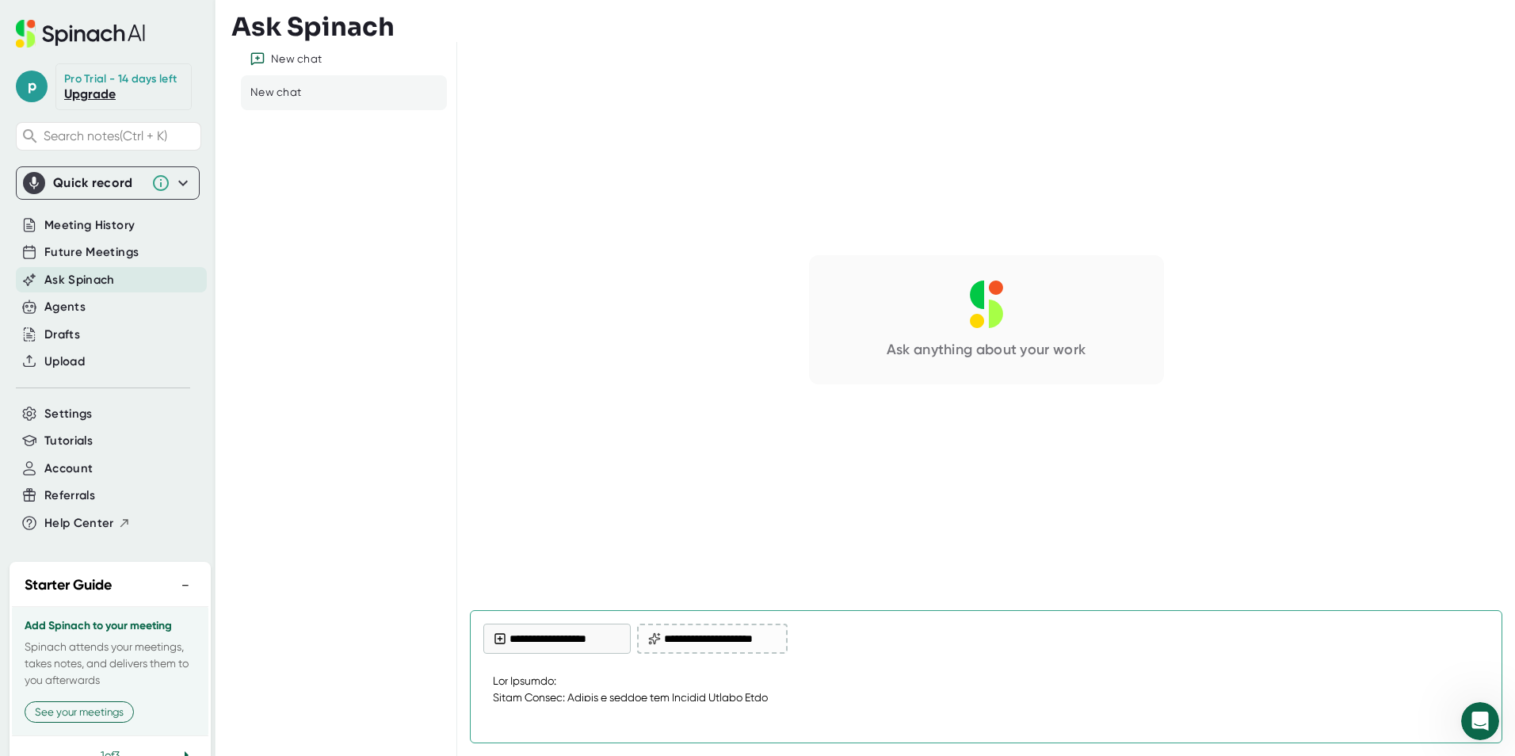
scroll to position [397, 0]
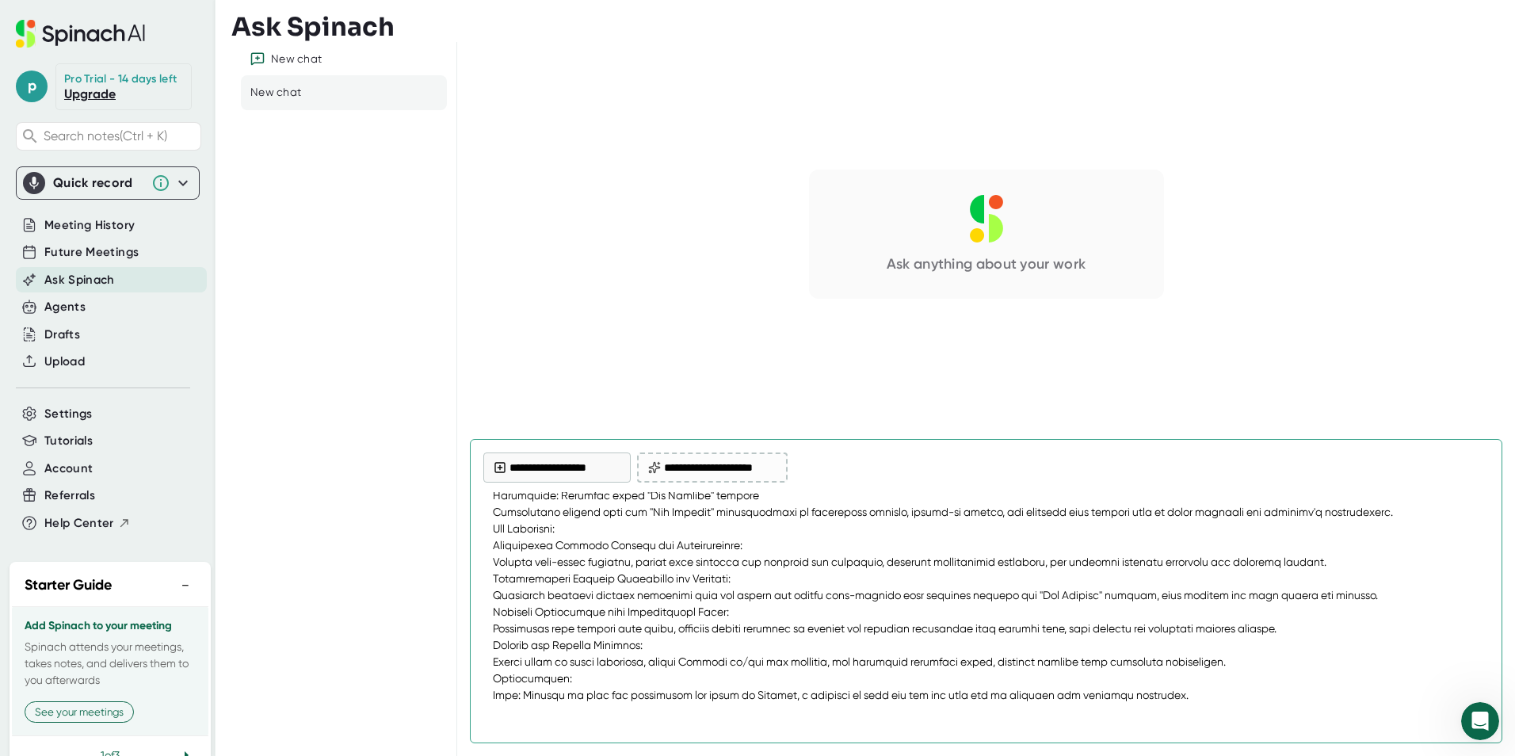
type textarea "Lor Ipsumdo: Sitam Consec: Adipis e seddoe tem Incidid Utlabo Etdo Magnaa Enima…"
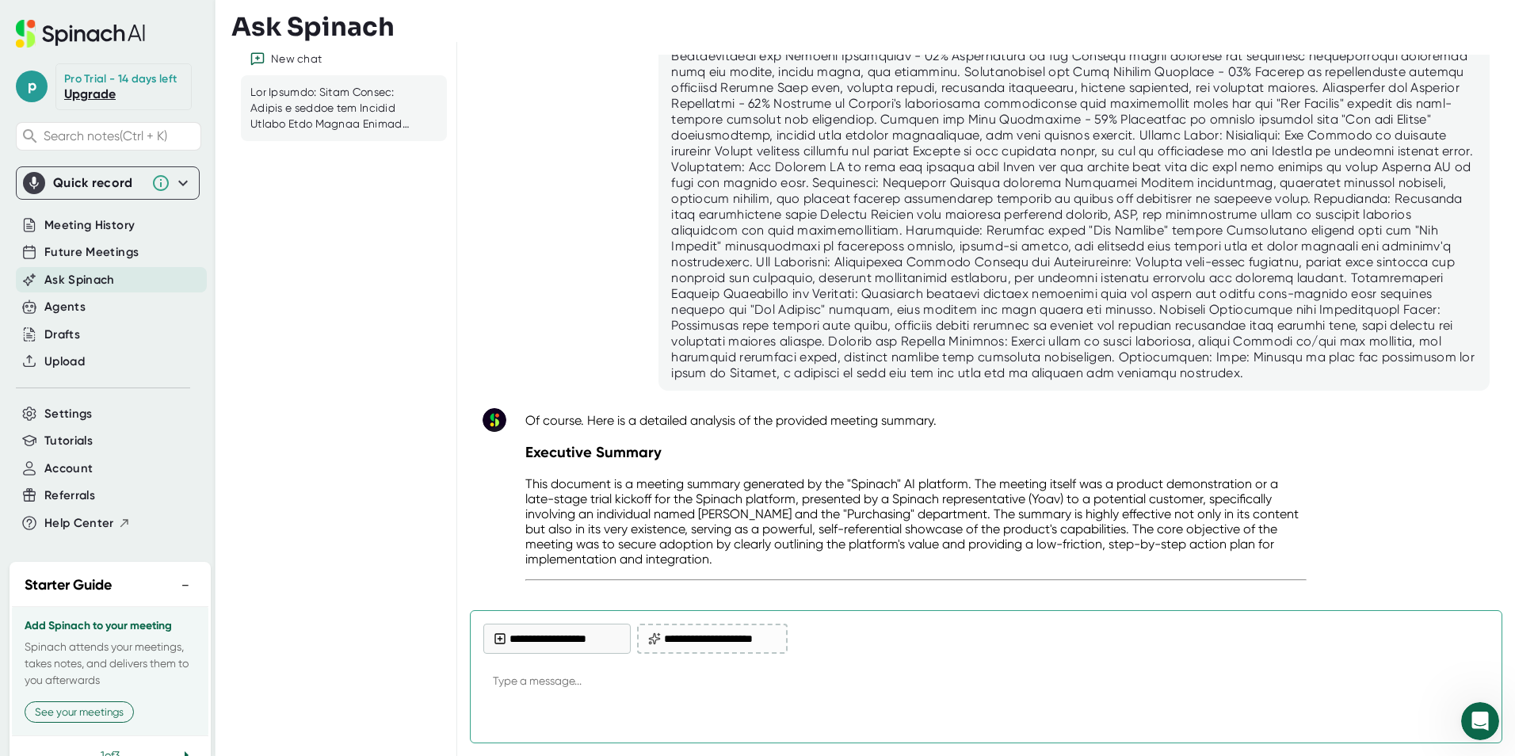
scroll to position [396, 0]
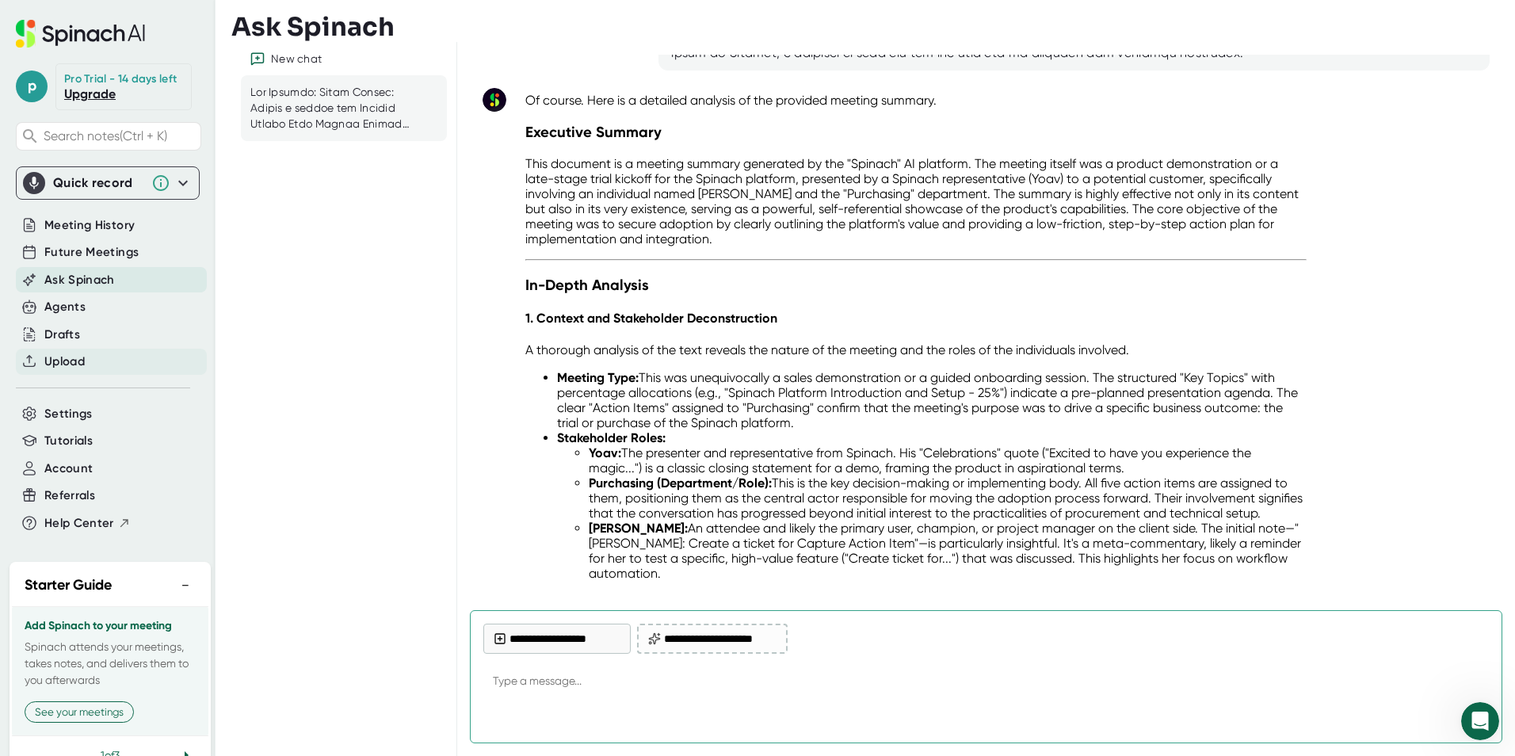
type textarea "x"
click at [78, 371] on span "Upload" at bounding box center [64, 362] width 40 height 18
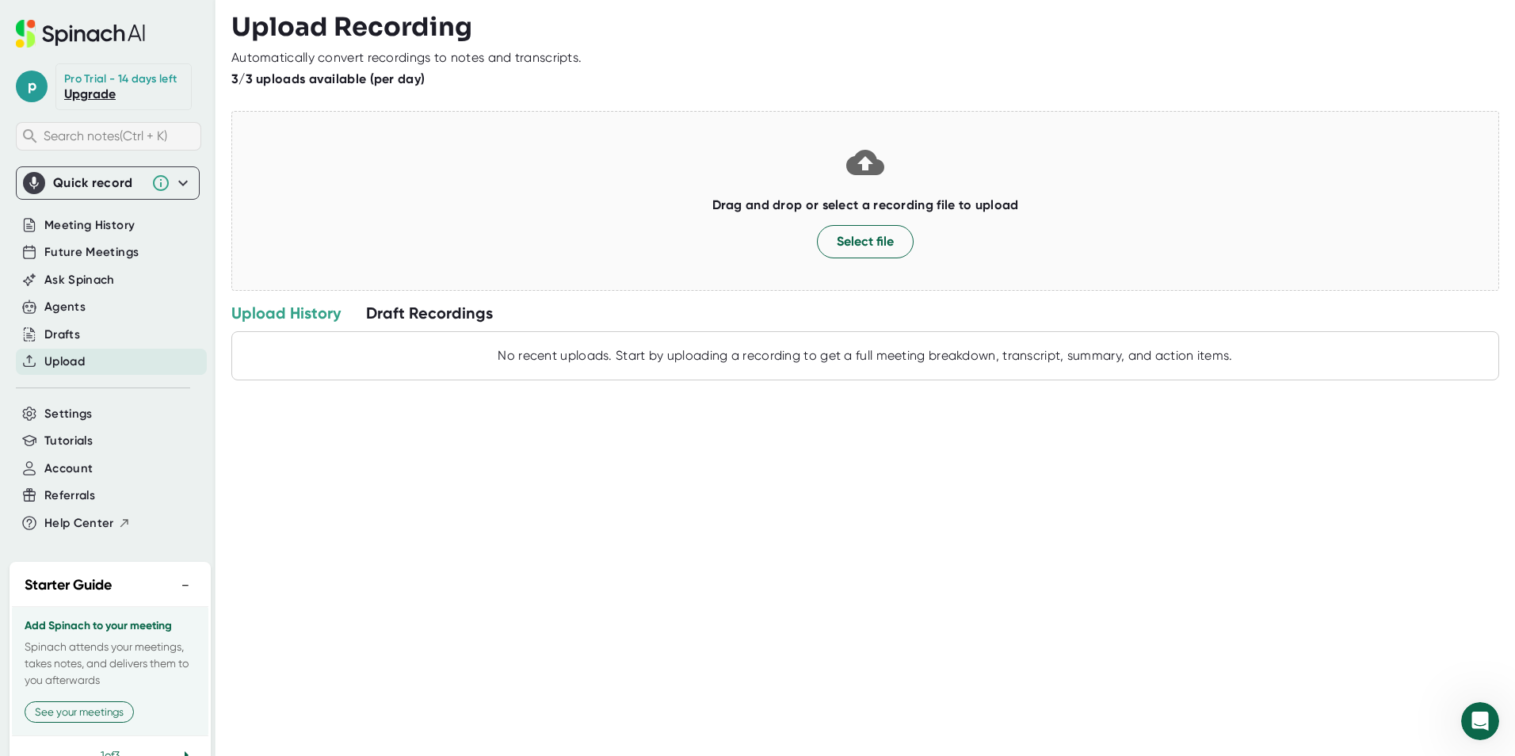
click at [135, 143] on span "Search notes (Ctrl + K)" at bounding box center [120, 135] width 153 height 15
click at [107, 235] on span "Meeting History" at bounding box center [89, 225] width 90 height 18
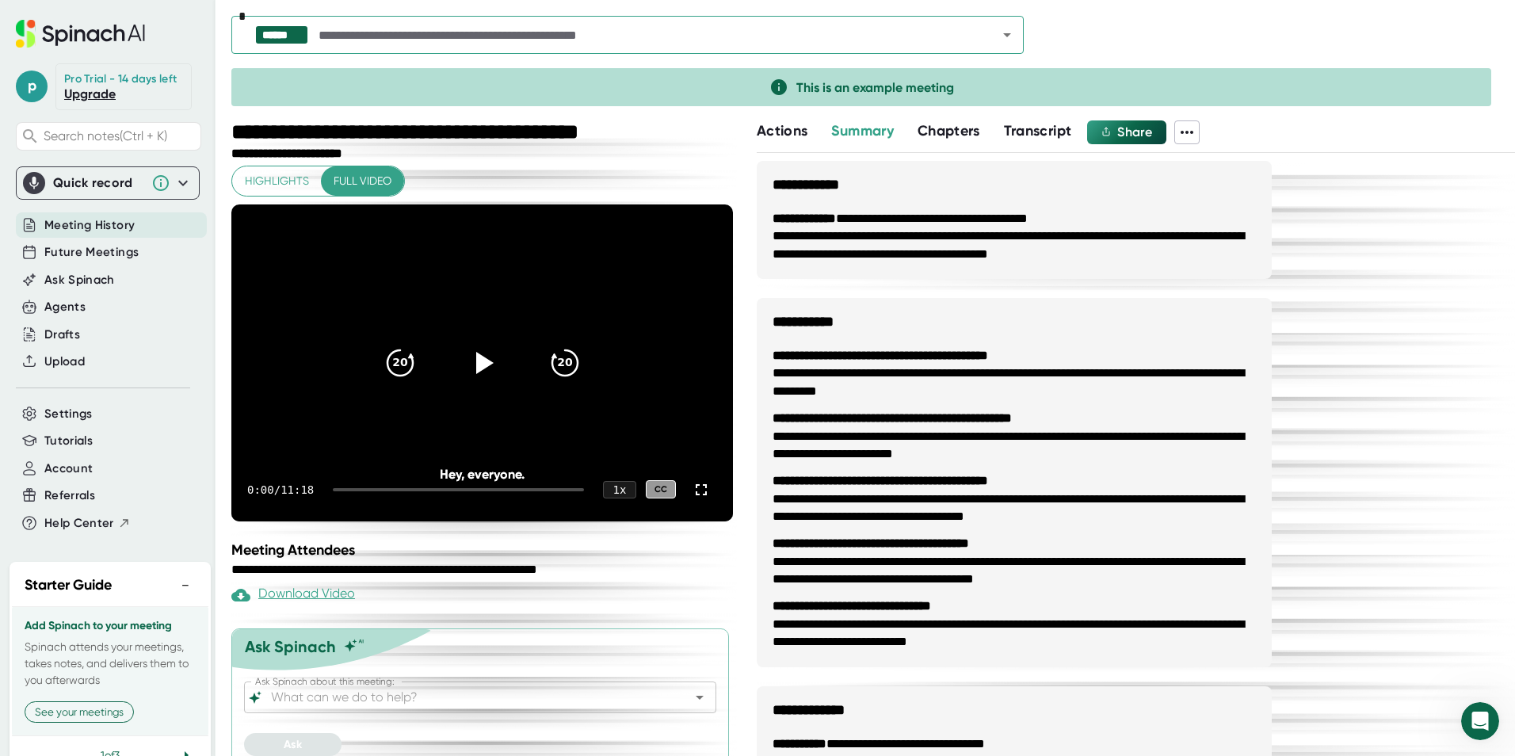
click at [1063, 132] on span "Transcript" at bounding box center [1038, 130] width 68 height 17
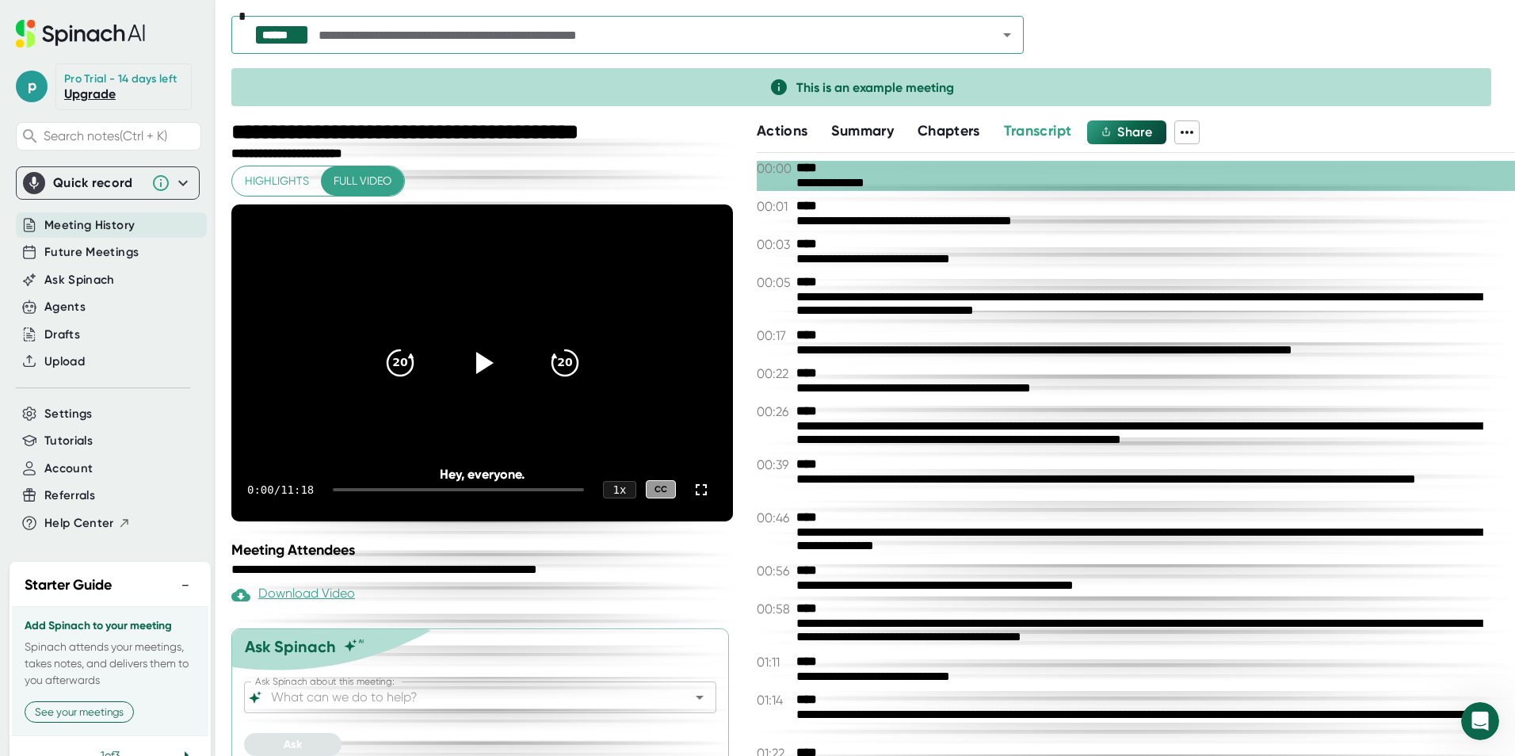
click at [1191, 126] on icon at bounding box center [1186, 132] width 19 height 19
click at [1260, 241] on div "Download Video" at bounding box center [1262, 242] width 101 height 16
click at [73, 371] on span "Upload" at bounding box center [64, 362] width 40 height 18
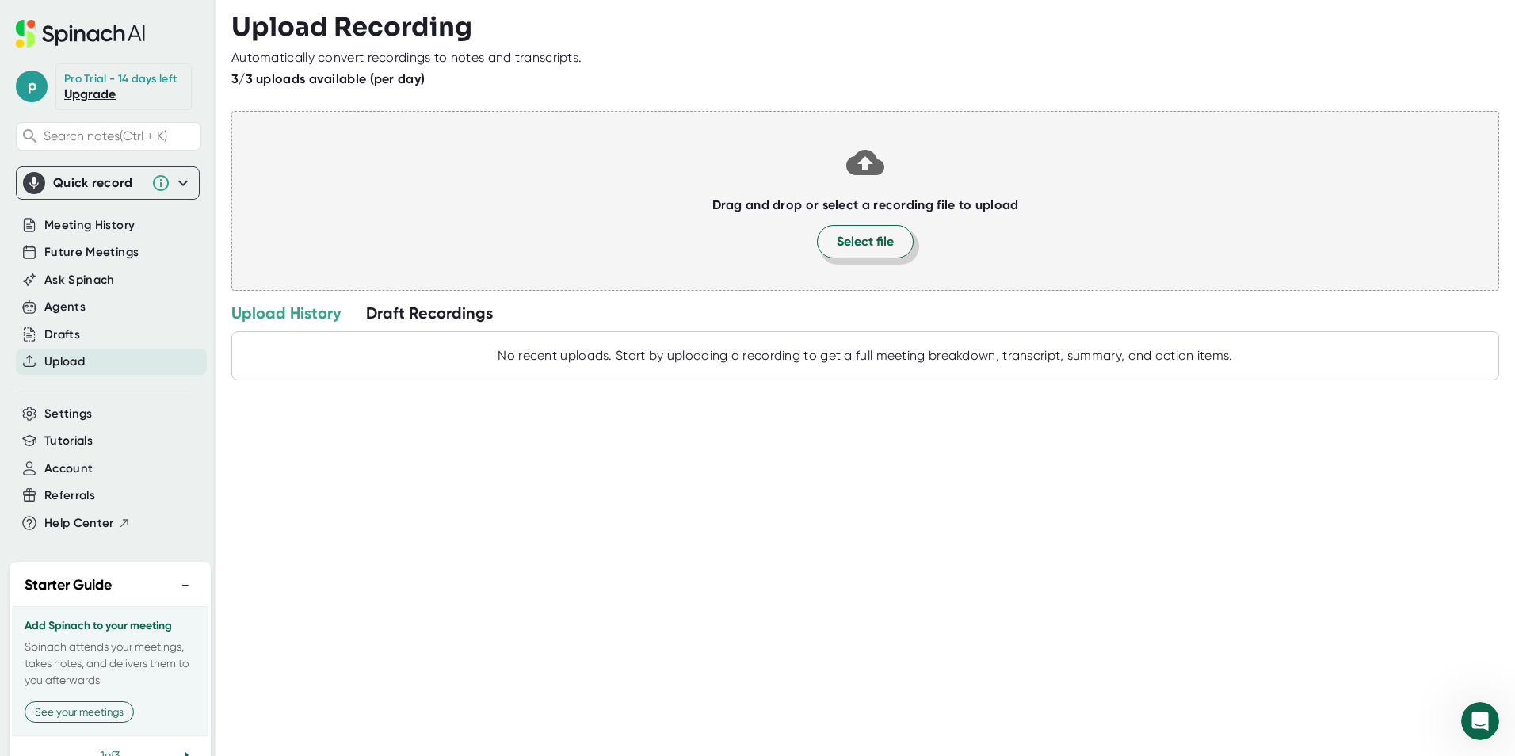
click at [870, 242] on span "Select file" at bounding box center [865, 241] width 57 height 19
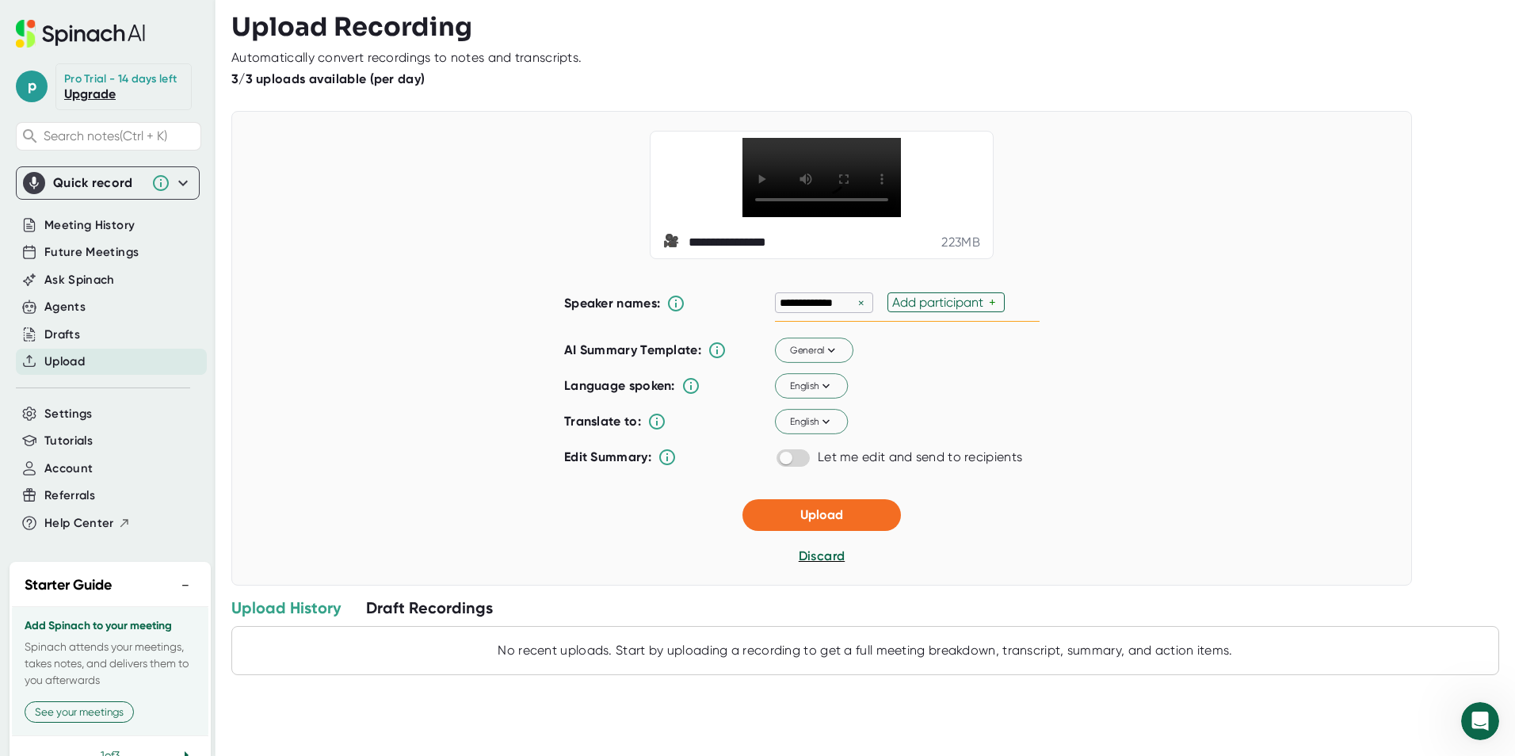
click at [989, 310] on div "+" at bounding box center [994, 302] width 11 height 15
type input "[PERSON_NAME]"
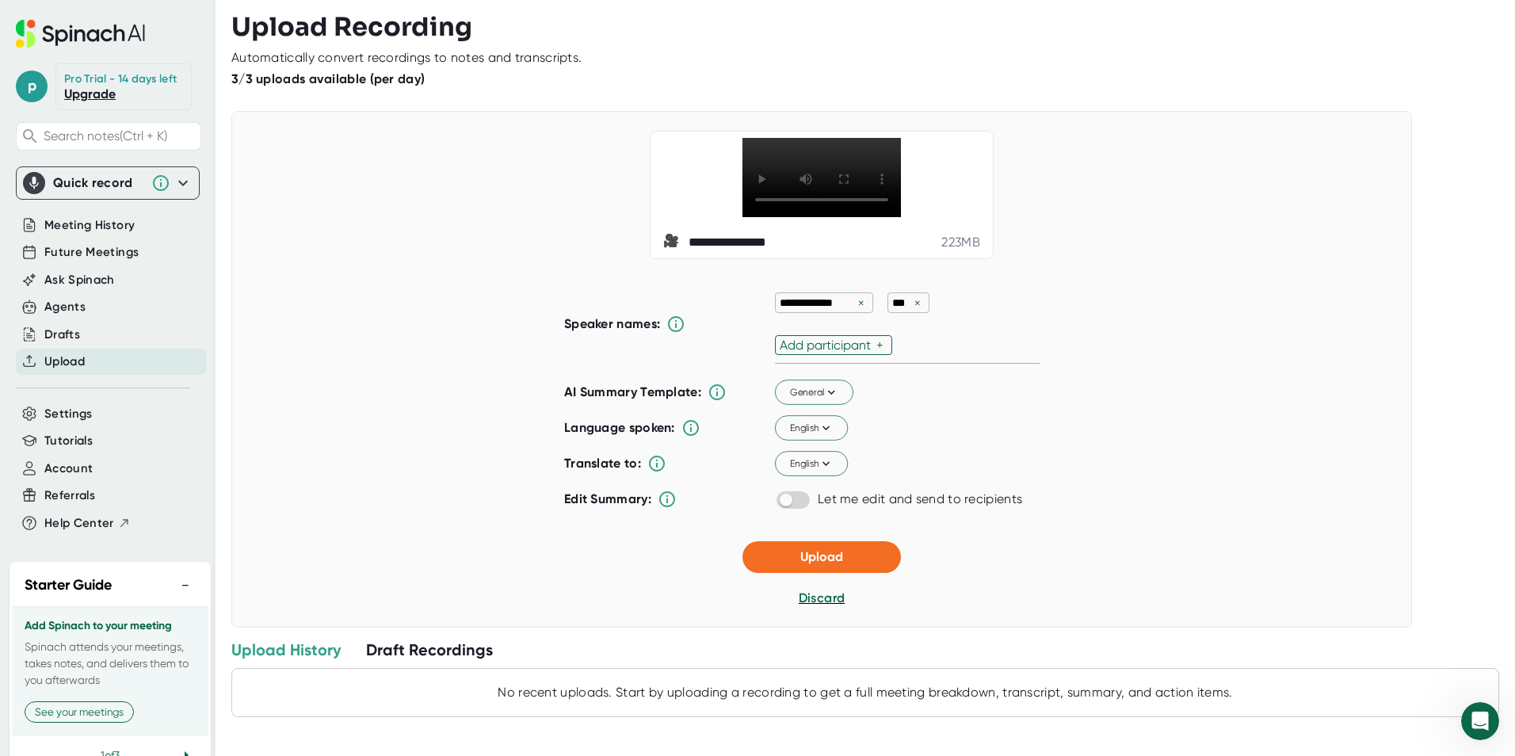
click at [1084, 445] on div "**********" at bounding box center [821, 369] width 1181 height 517
click at [833, 564] on span "Upload" at bounding box center [821, 556] width 43 height 15
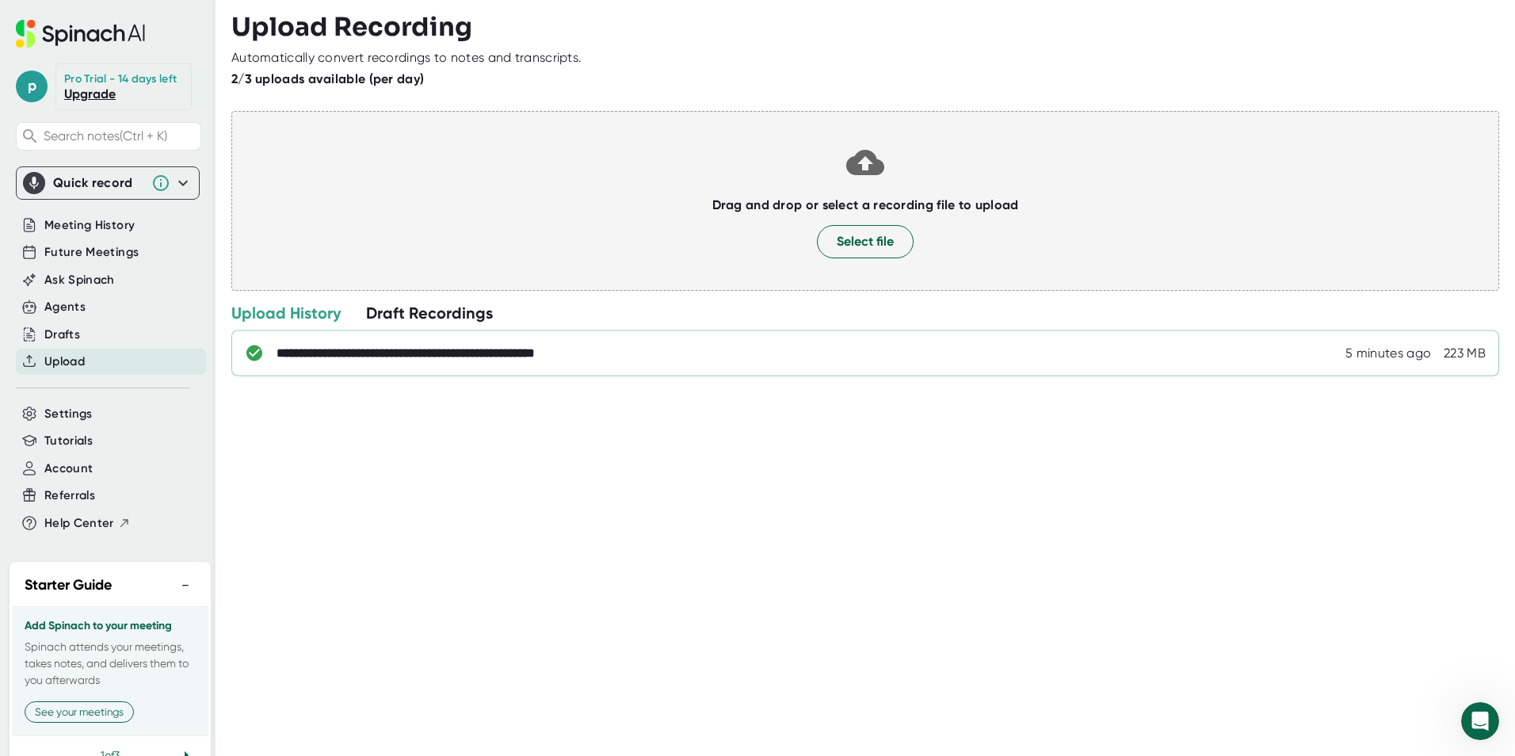
click at [445, 349] on div "**********" at bounding box center [457, 353] width 360 height 16
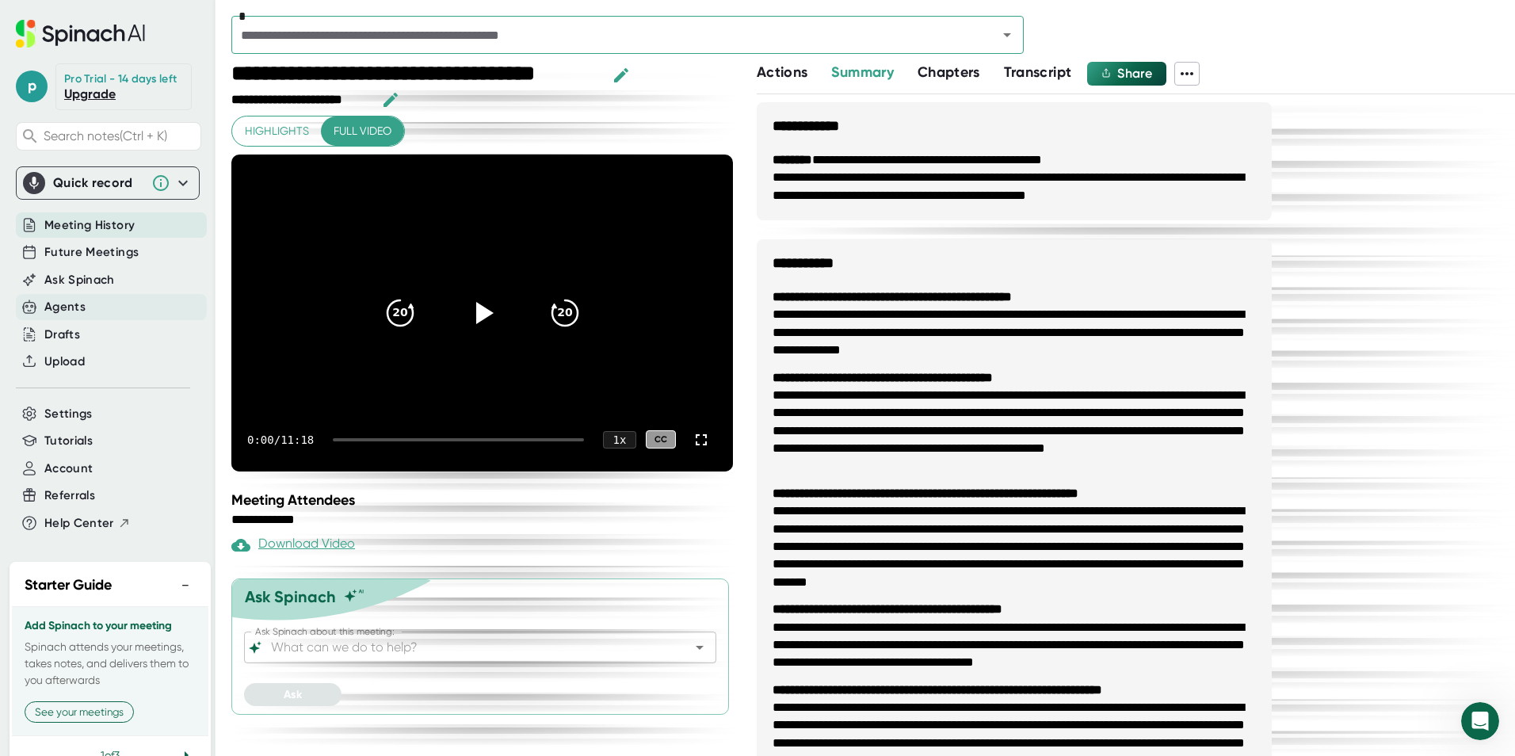
click at [145, 319] on div "Agents" at bounding box center [111, 307] width 191 height 26
